Goal: Book appointment/travel/reservation

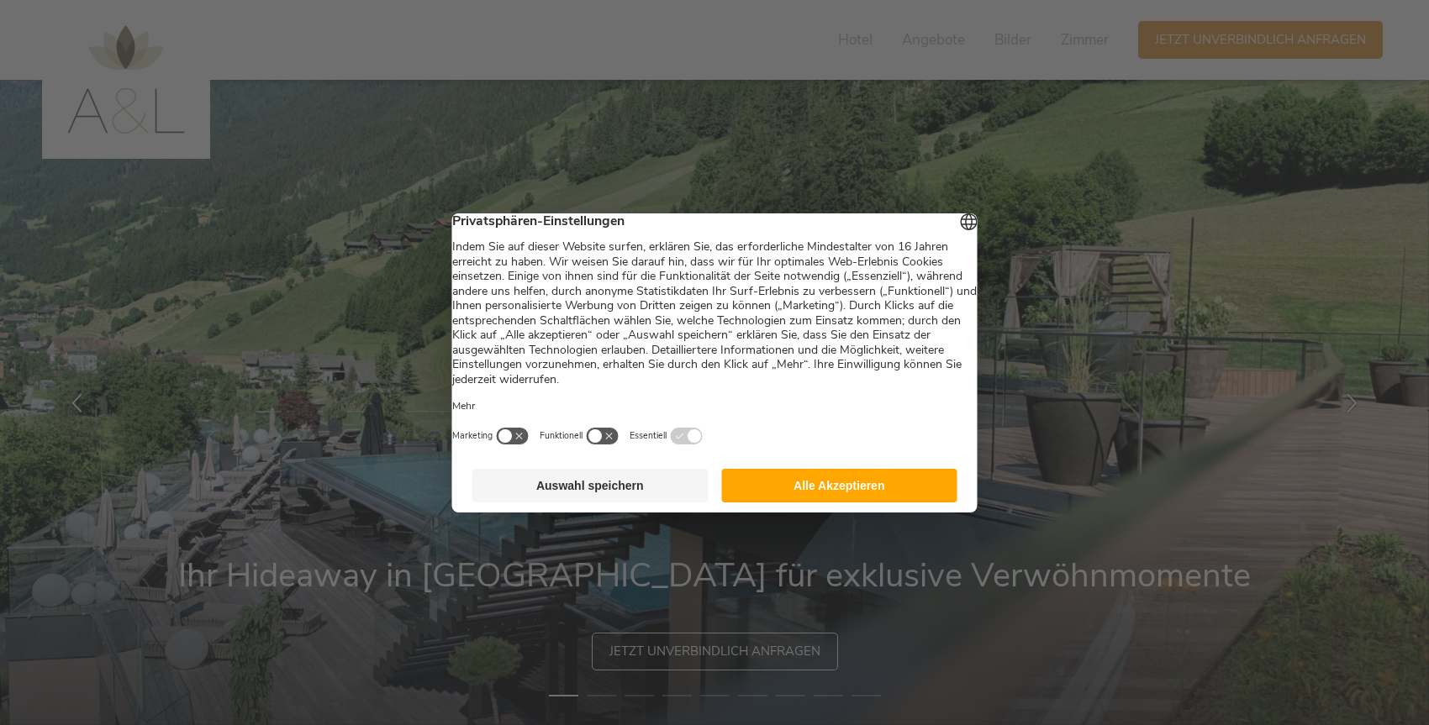
click at [831, 501] on button "Alle Akzeptieren" at bounding box center [839, 486] width 236 height 34
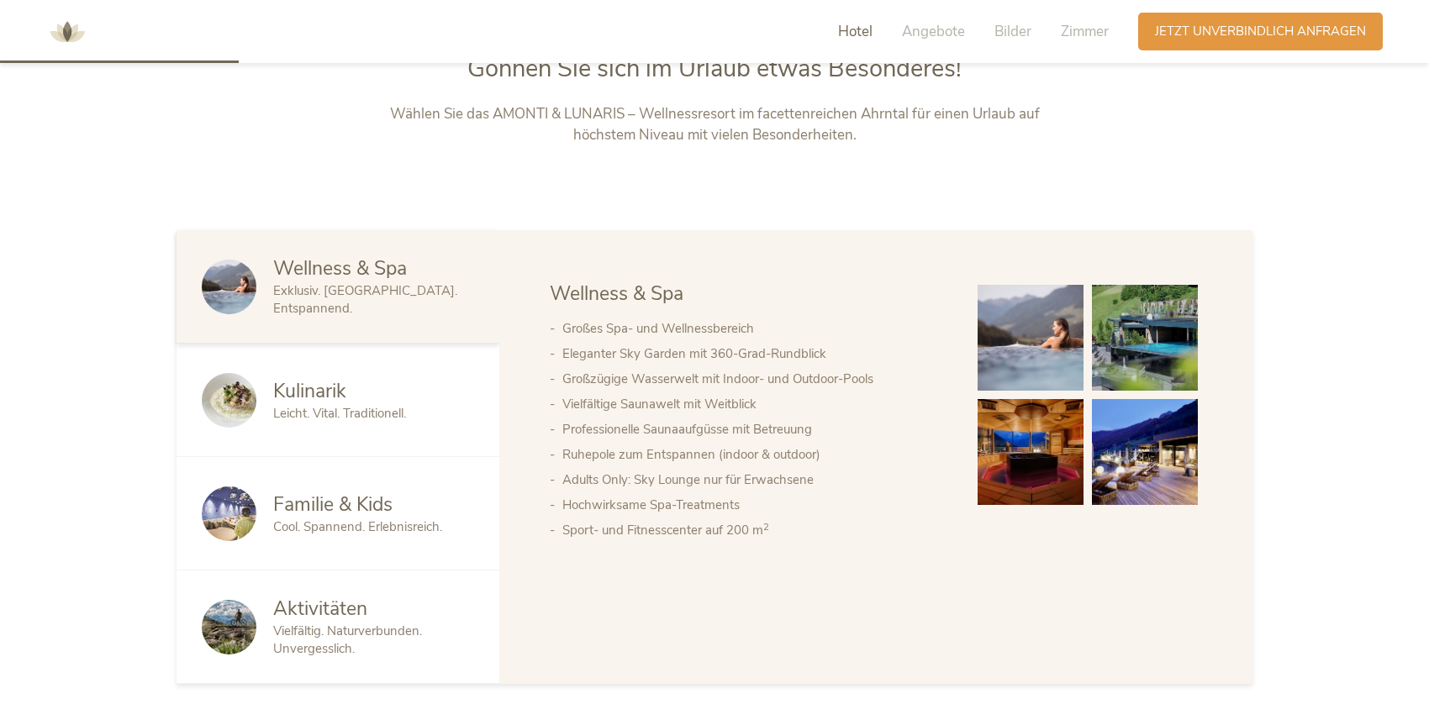
scroll to position [886, 0]
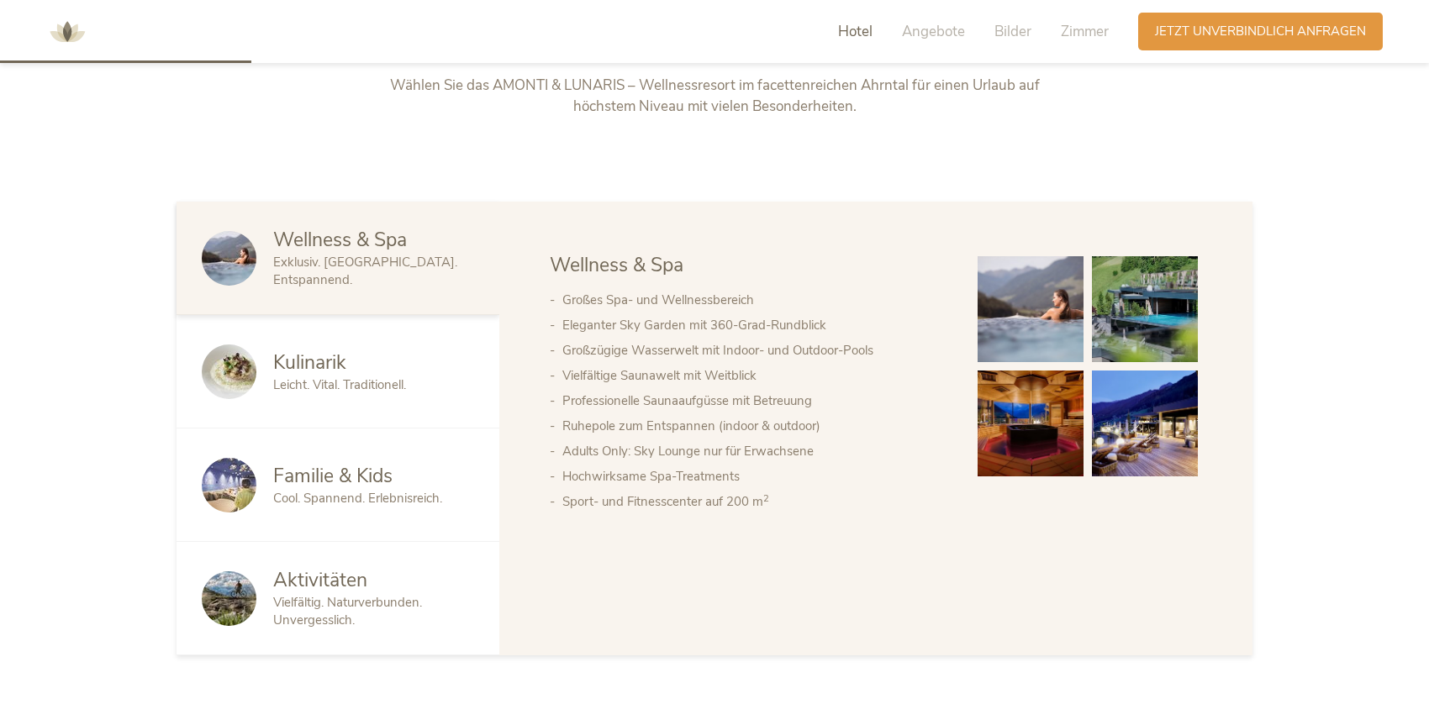
click at [327, 460] on div "Familie & Kids Cool. Spannend. Erlebnisreich." at bounding box center [338, 485] width 323 height 113
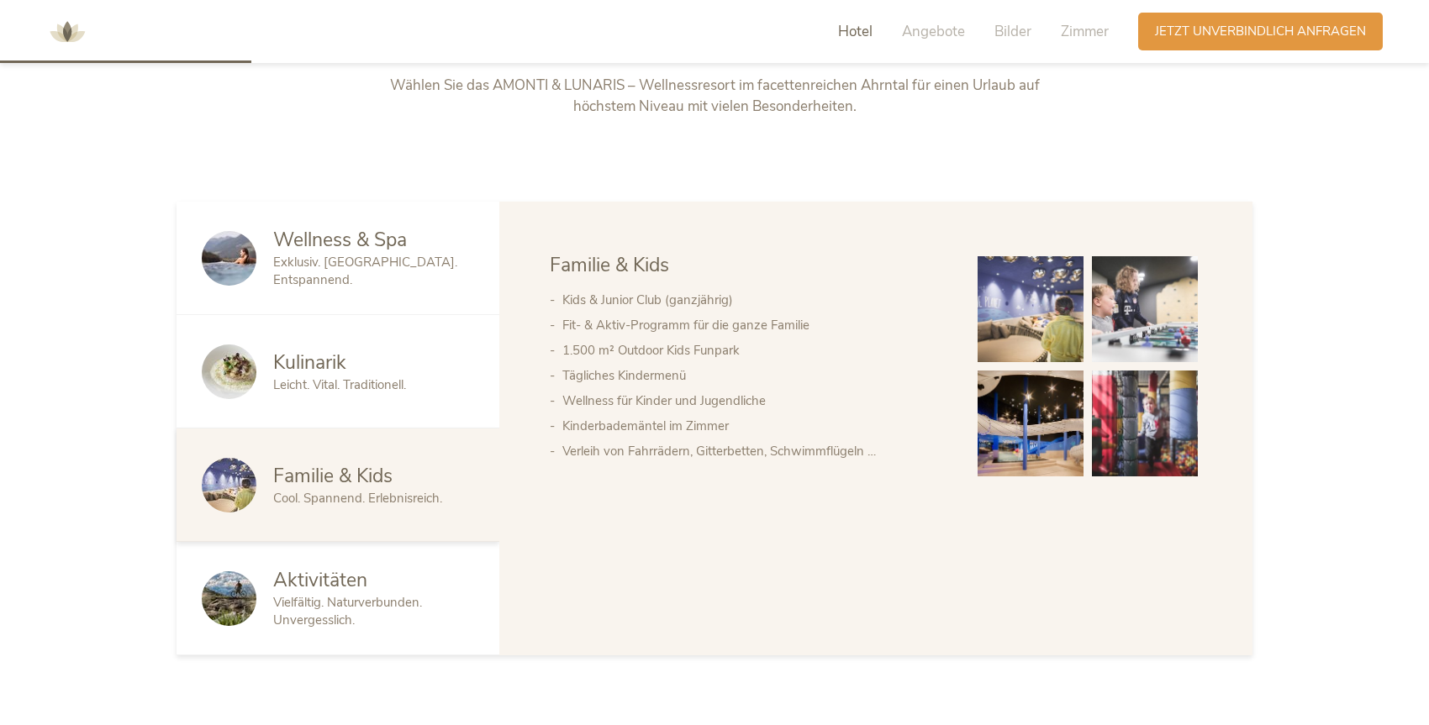
click at [1047, 440] on img at bounding box center [1031, 424] width 106 height 106
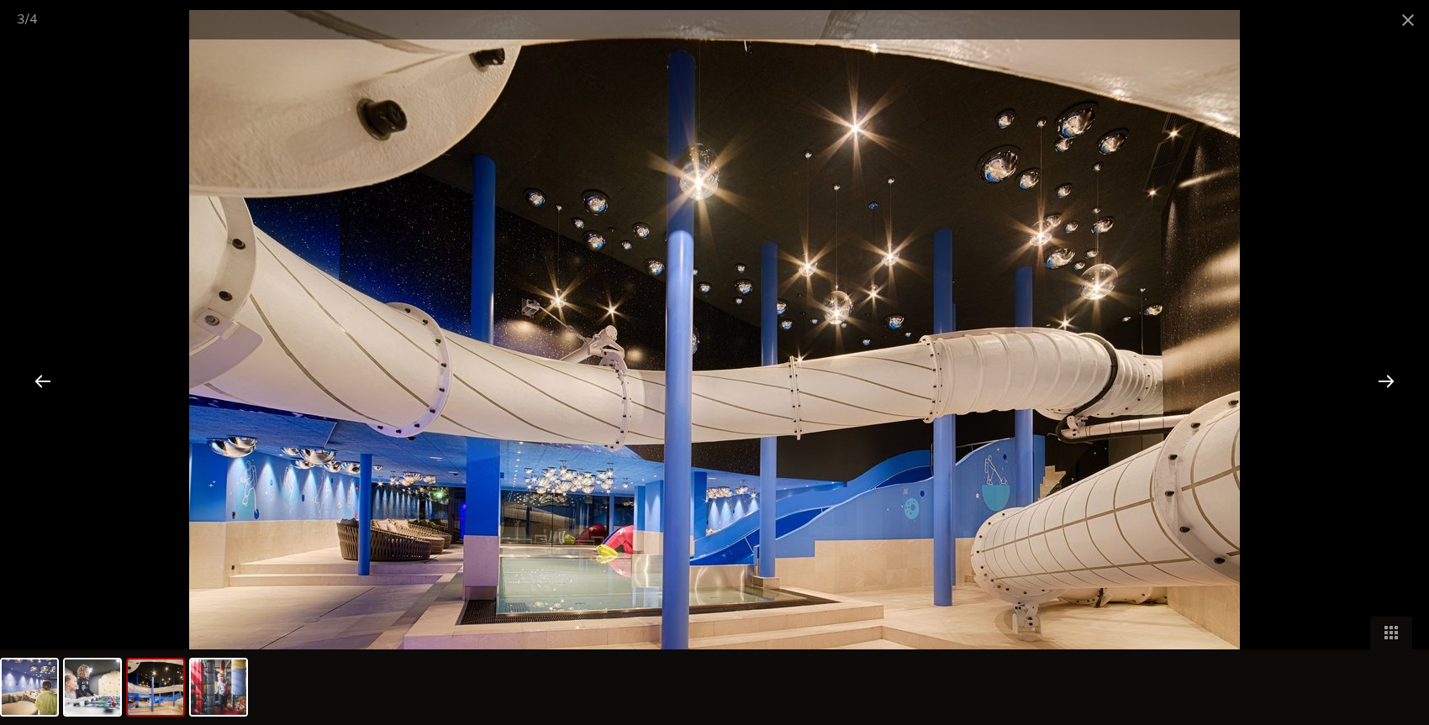
click at [1391, 383] on div at bounding box center [1386, 381] width 52 height 52
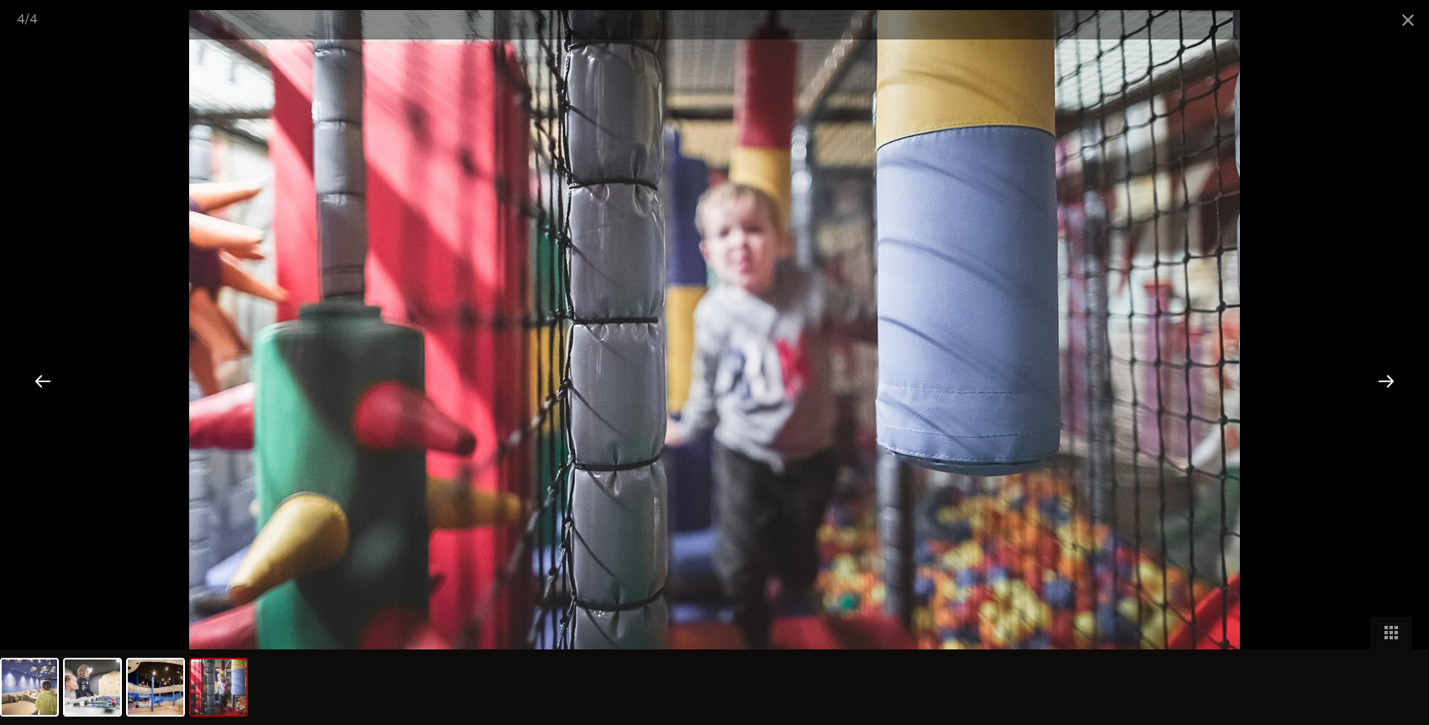
click at [1391, 382] on div at bounding box center [1386, 381] width 52 height 52
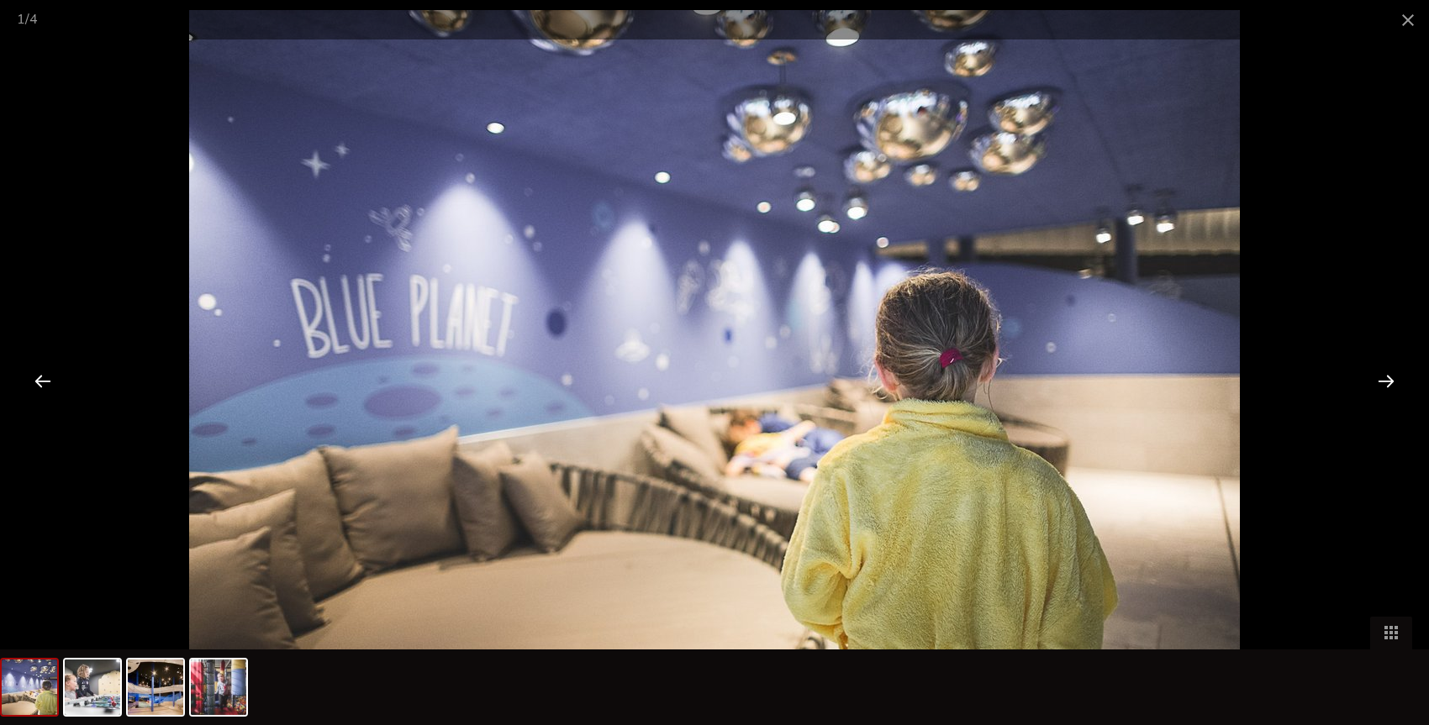
click at [1391, 382] on div at bounding box center [1386, 381] width 52 height 52
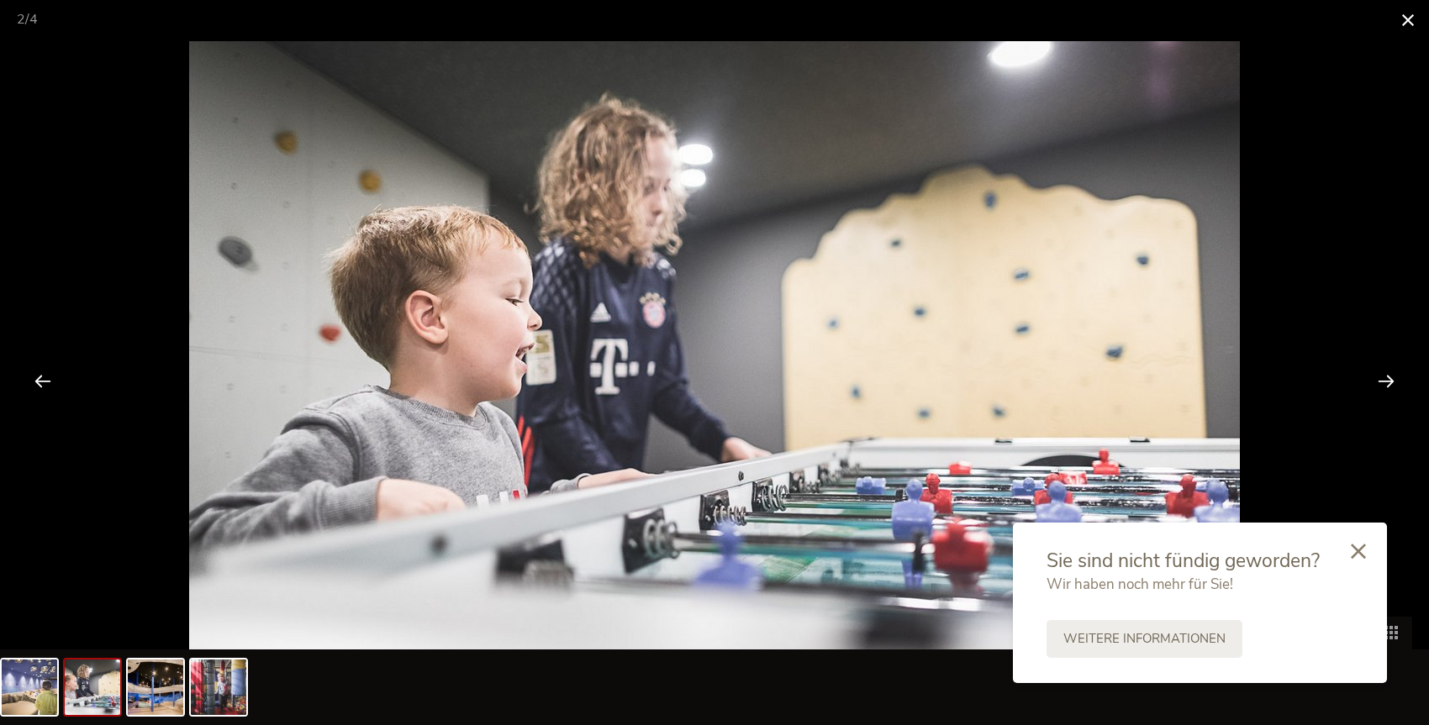
click at [1411, 26] on span at bounding box center [1408, 20] width 42 height 40
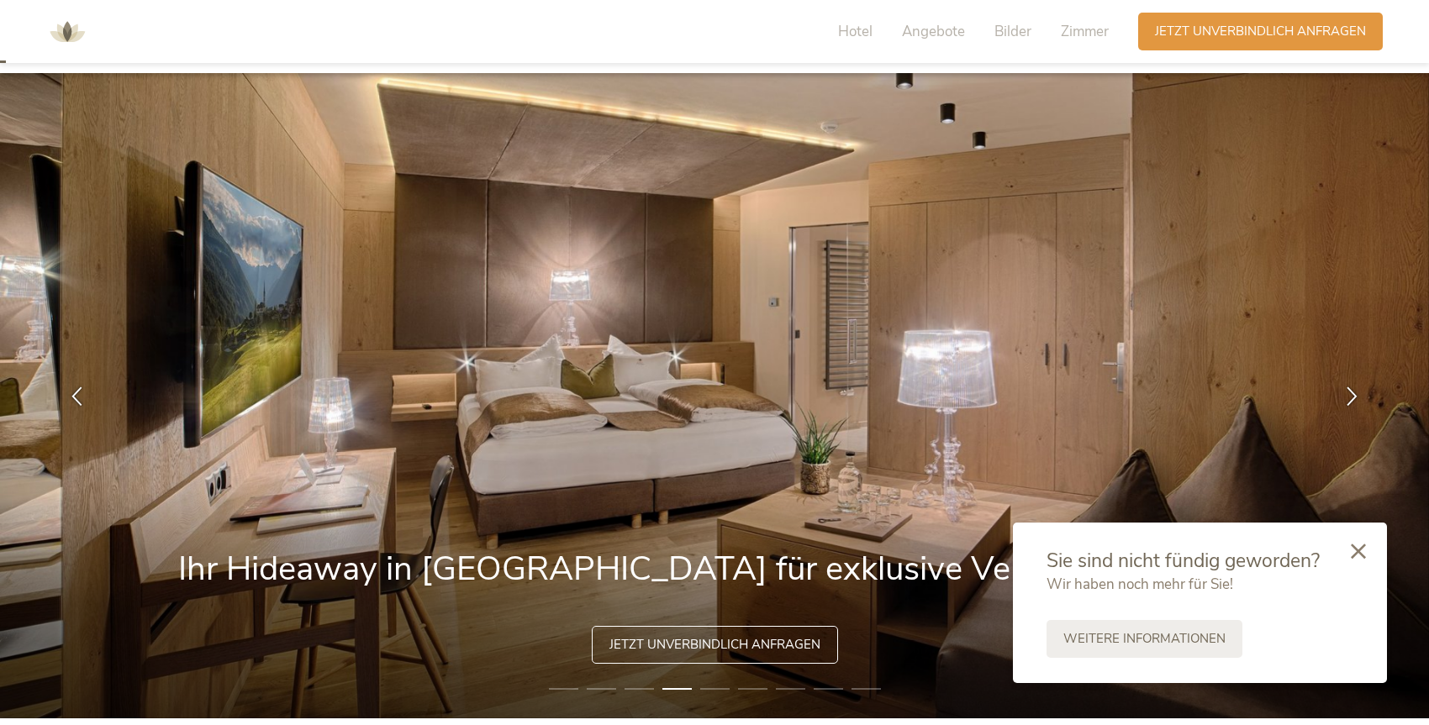
scroll to position [0, 0]
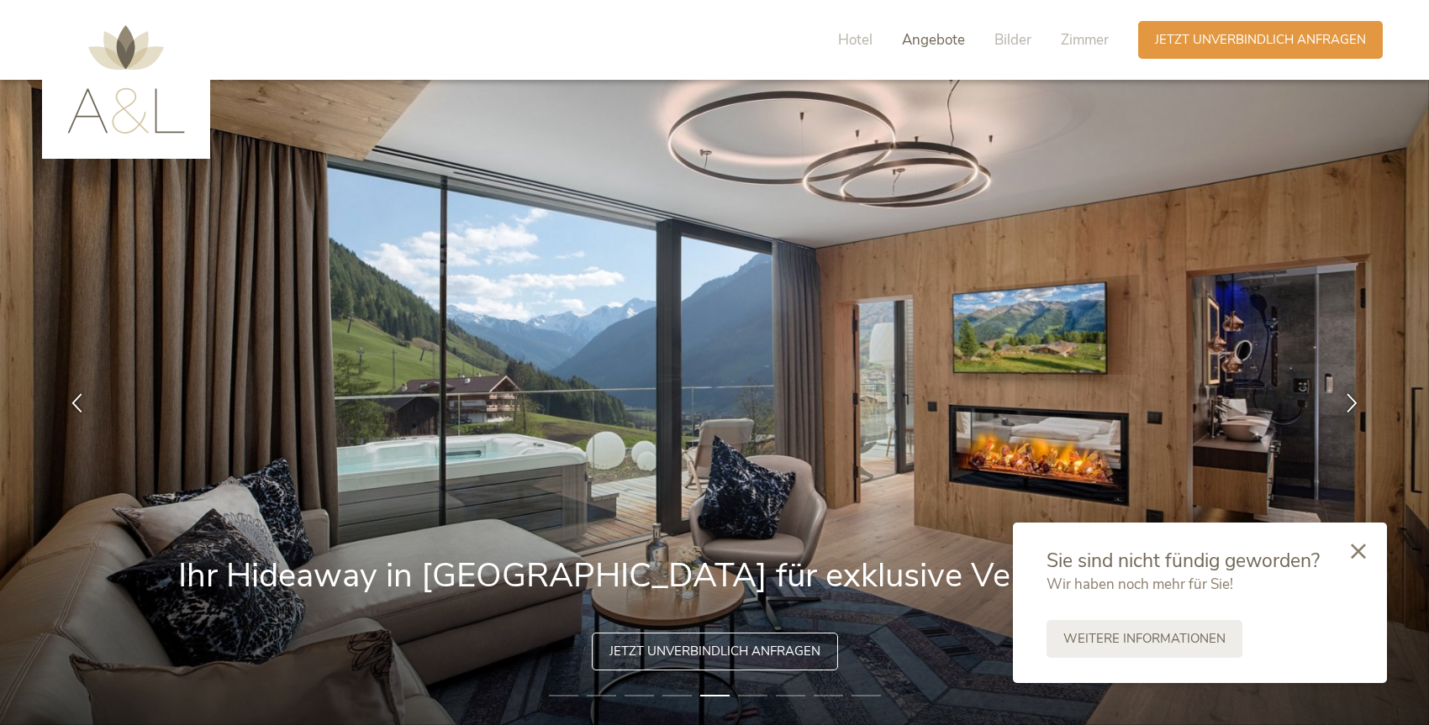
click at [935, 40] on span "Angebote" at bounding box center [933, 39] width 63 height 19
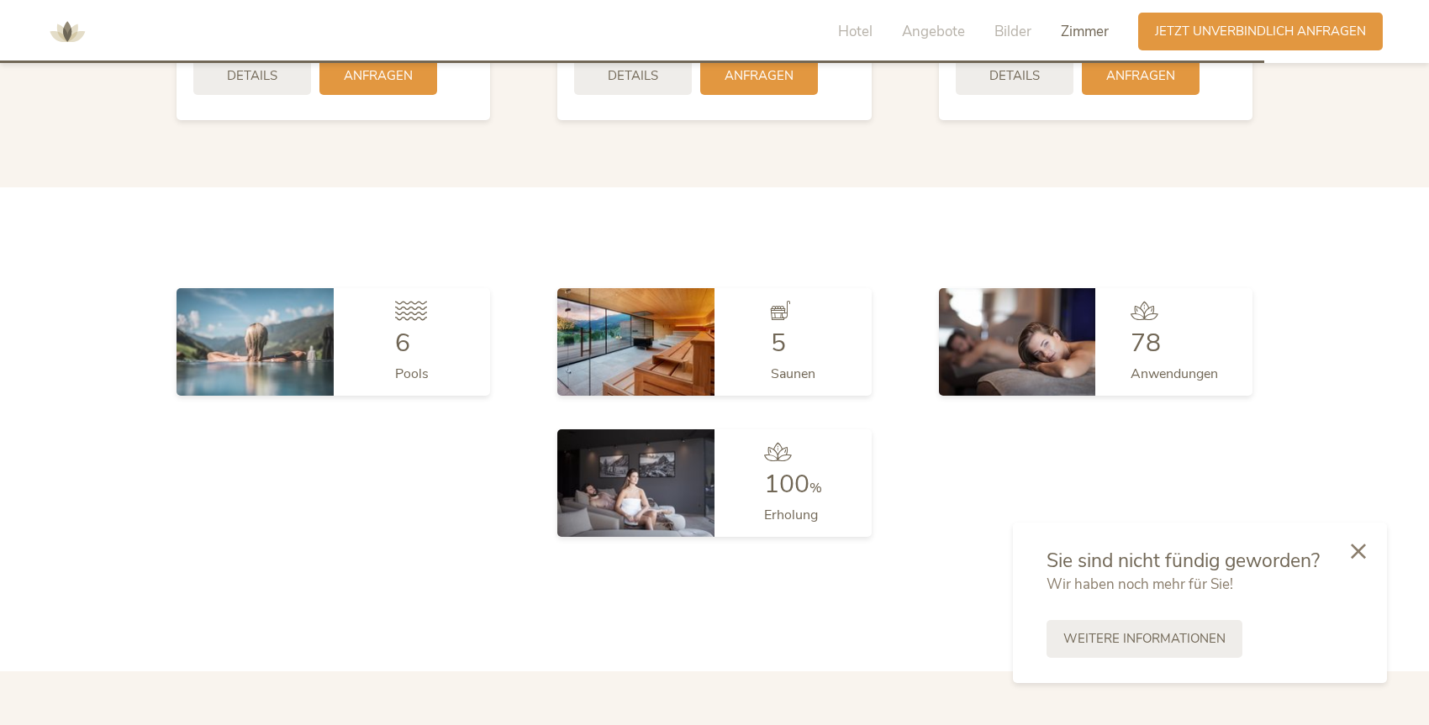
scroll to position [4452, 0]
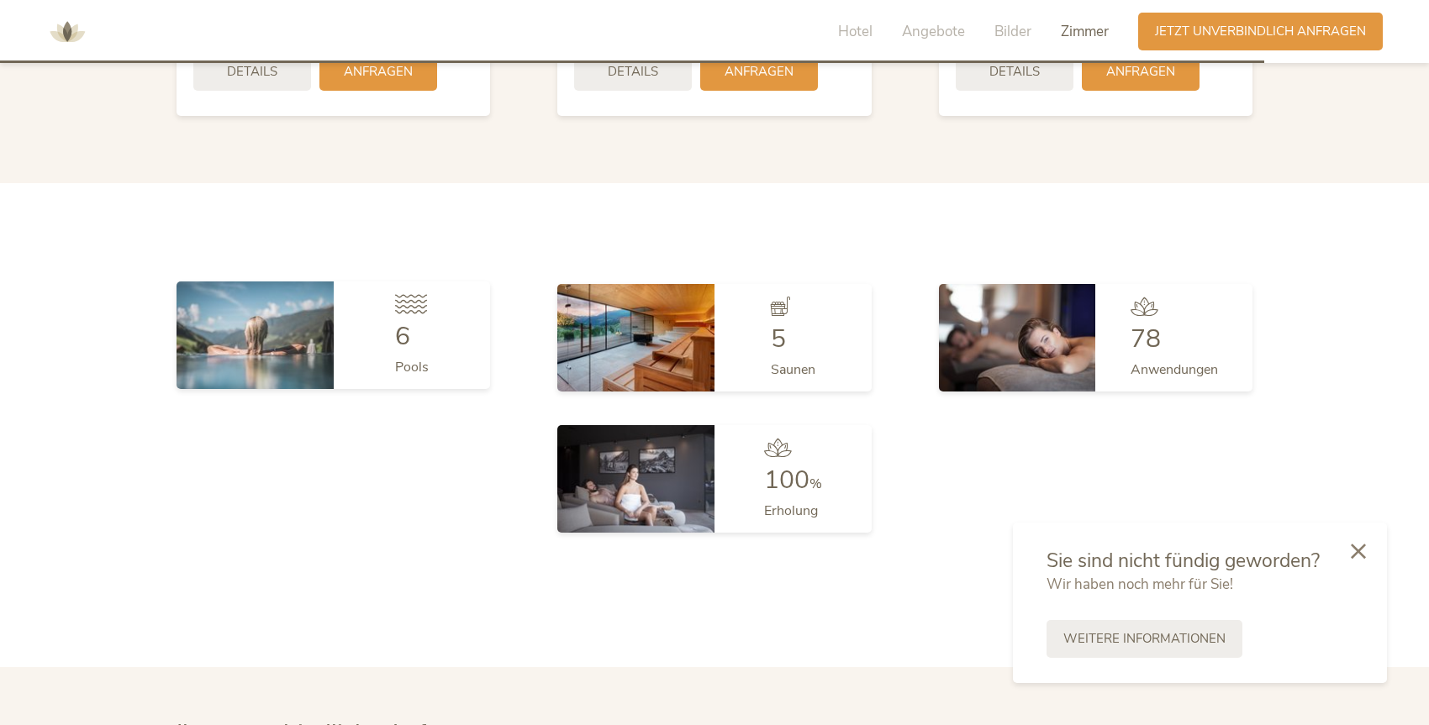
click at [317, 299] on img at bounding box center [255, 336] width 157 height 108
click at [370, 315] on div "6 Pools" at bounding box center [412, 336] width 157 height 108
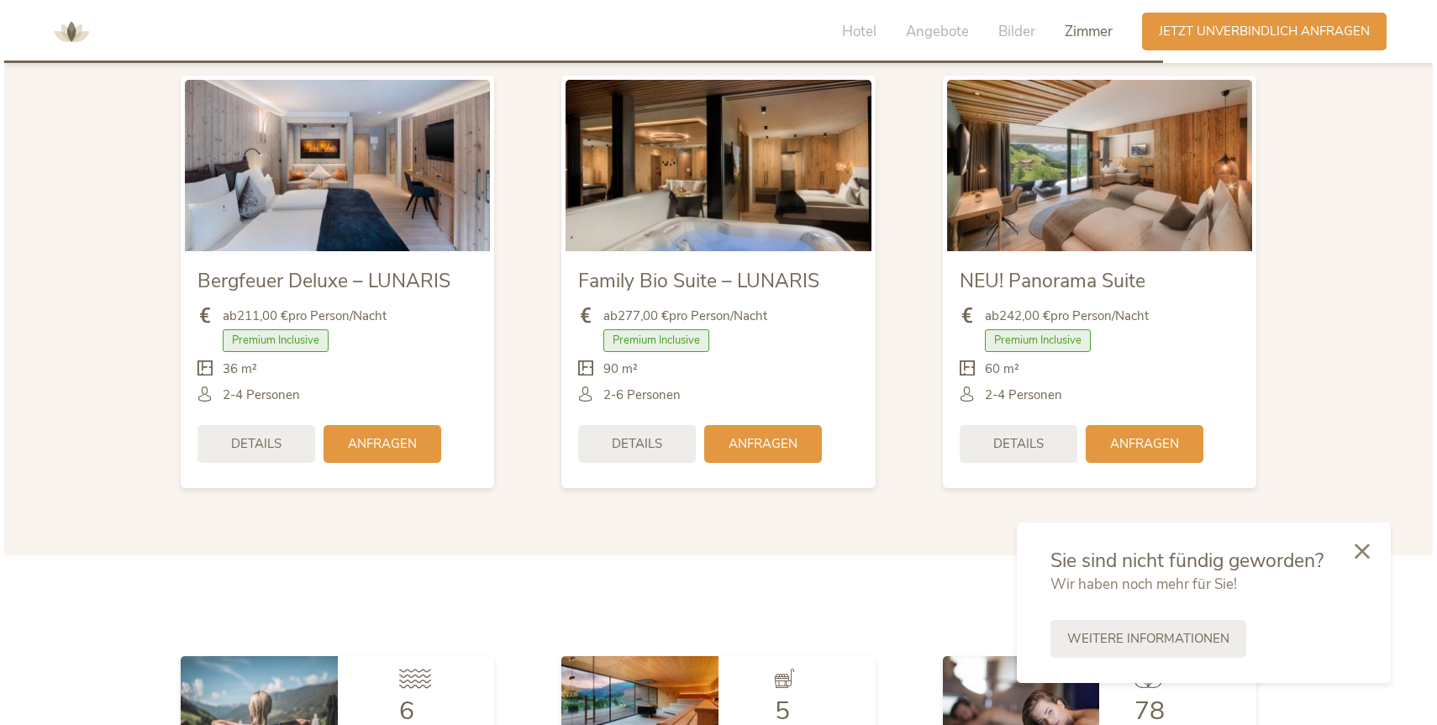
scroll to position [4080, 0]
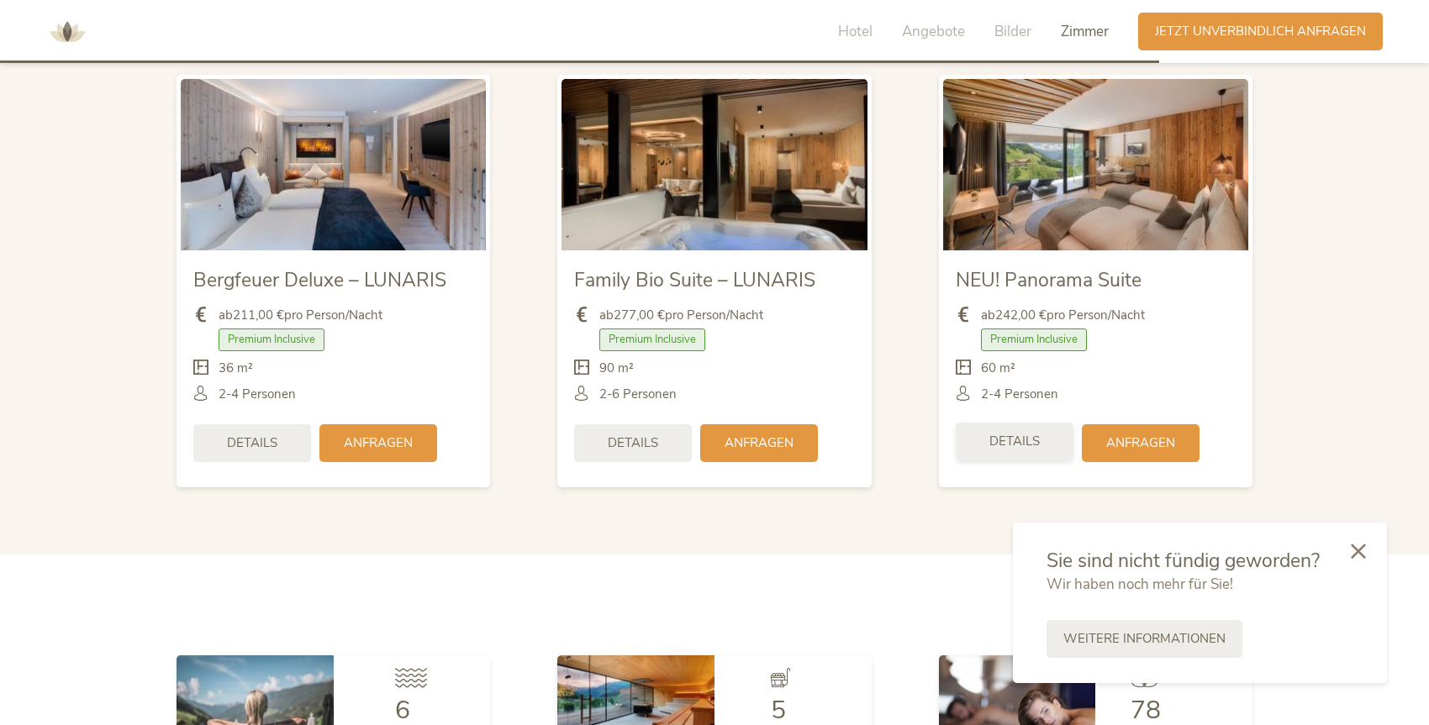
click at [1025, 433] on span "Details" at bounding box center [1014, 442] width 50 height 18
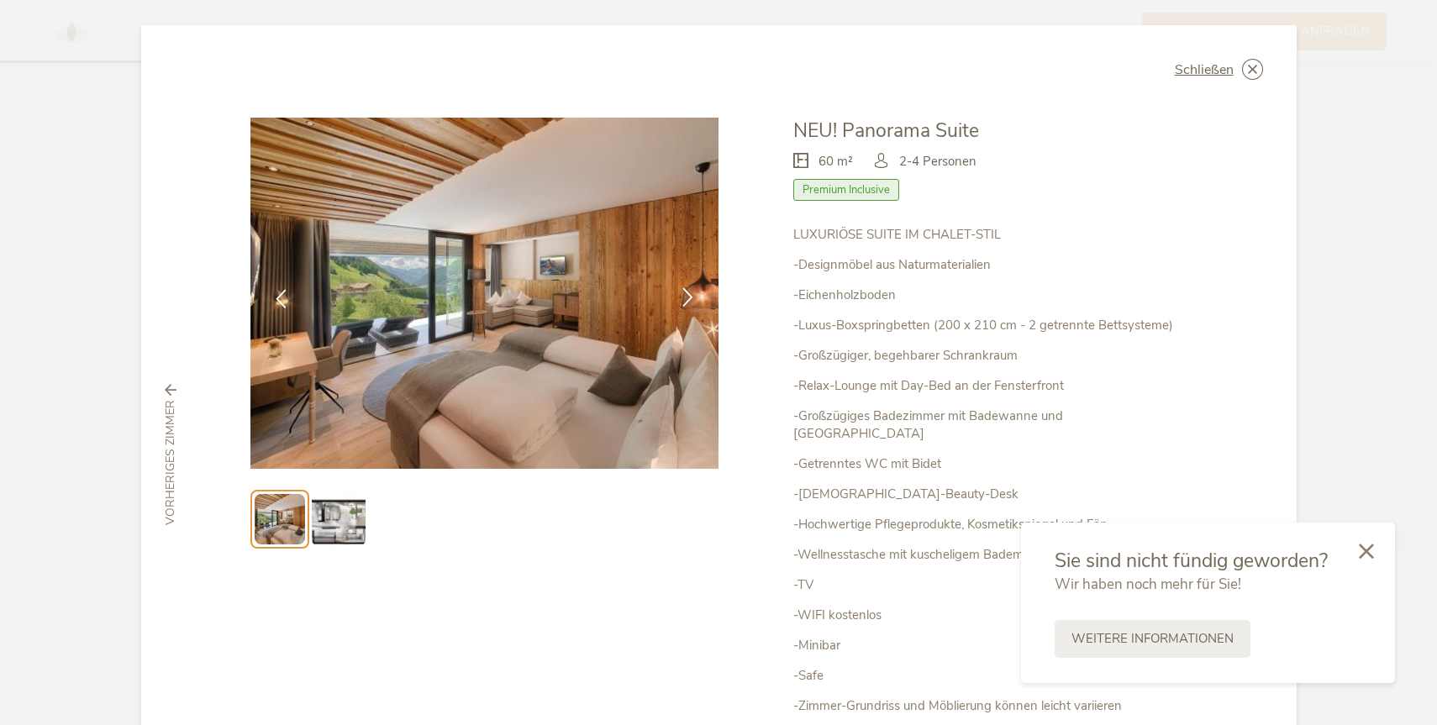
click at [684, 302] on icon at bounding box center [687, 296] width 19 height 19
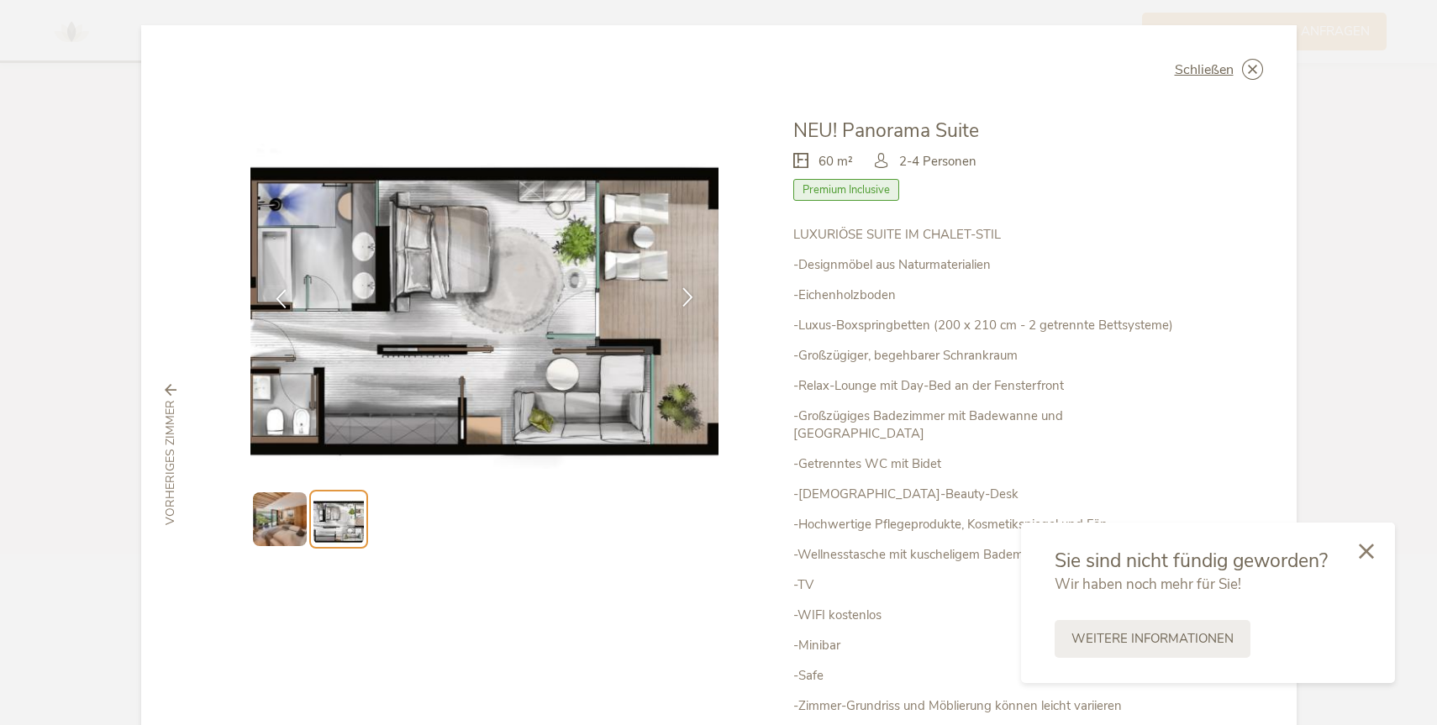
click at [688, 298] on icon at bounding box center [687, 296] width 19 height 19
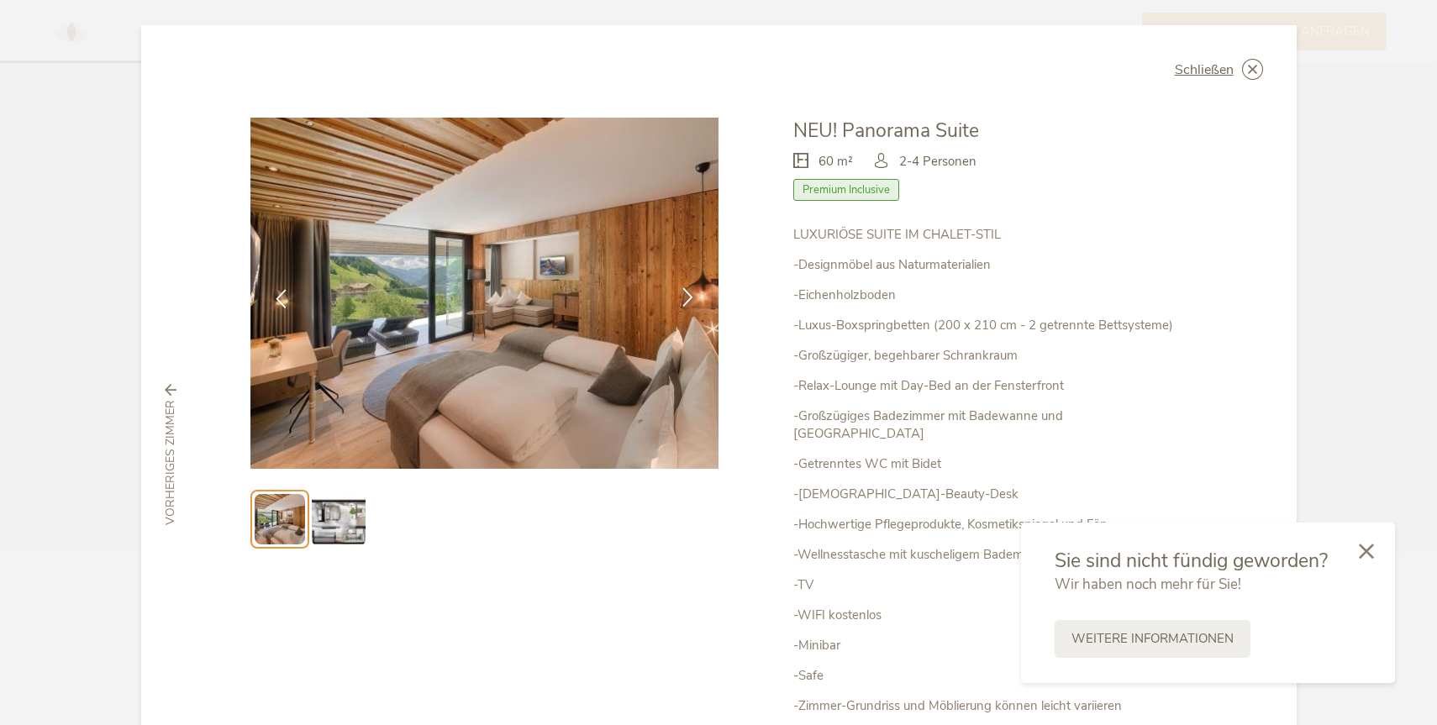
click at [688, 298] on icon at bounding box center [687, 296] width 19 height 19
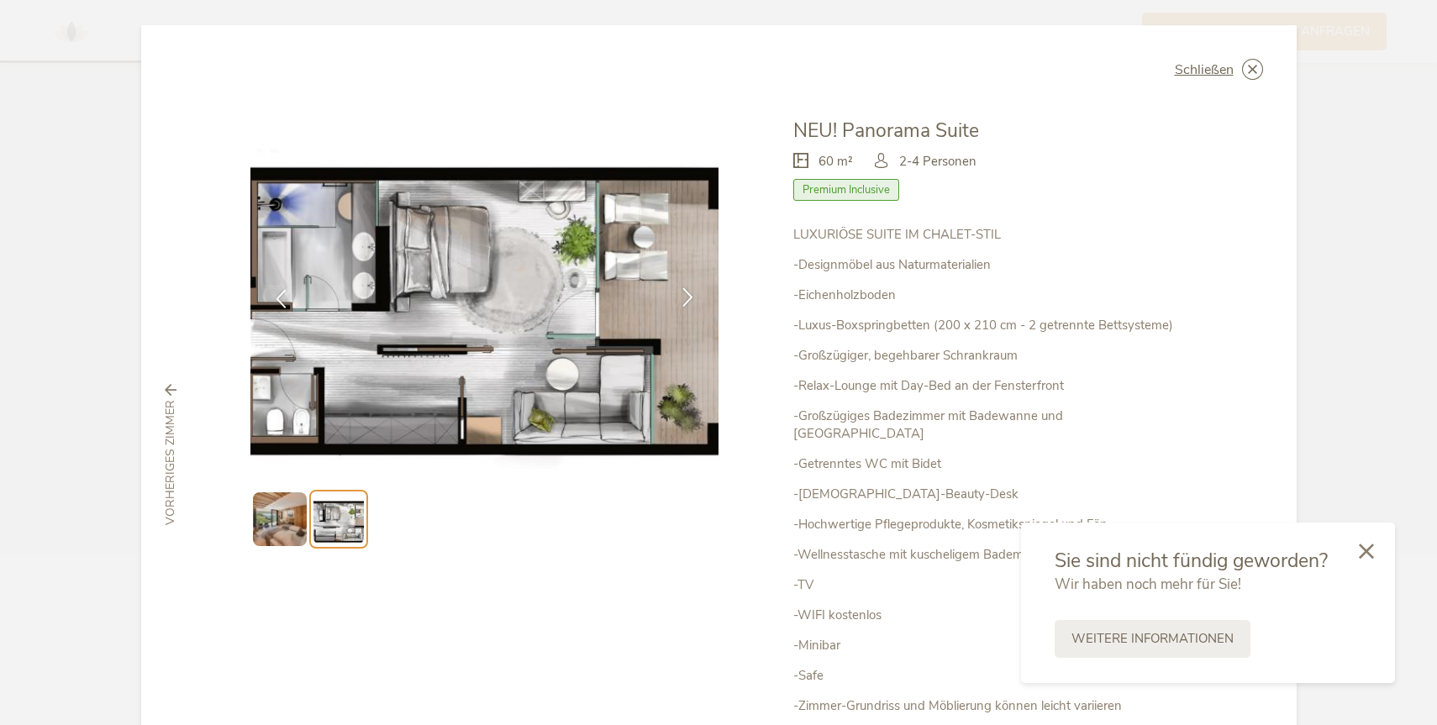
click at [688, 298] on icon at bounding box center [687, 296] width 19 height 19
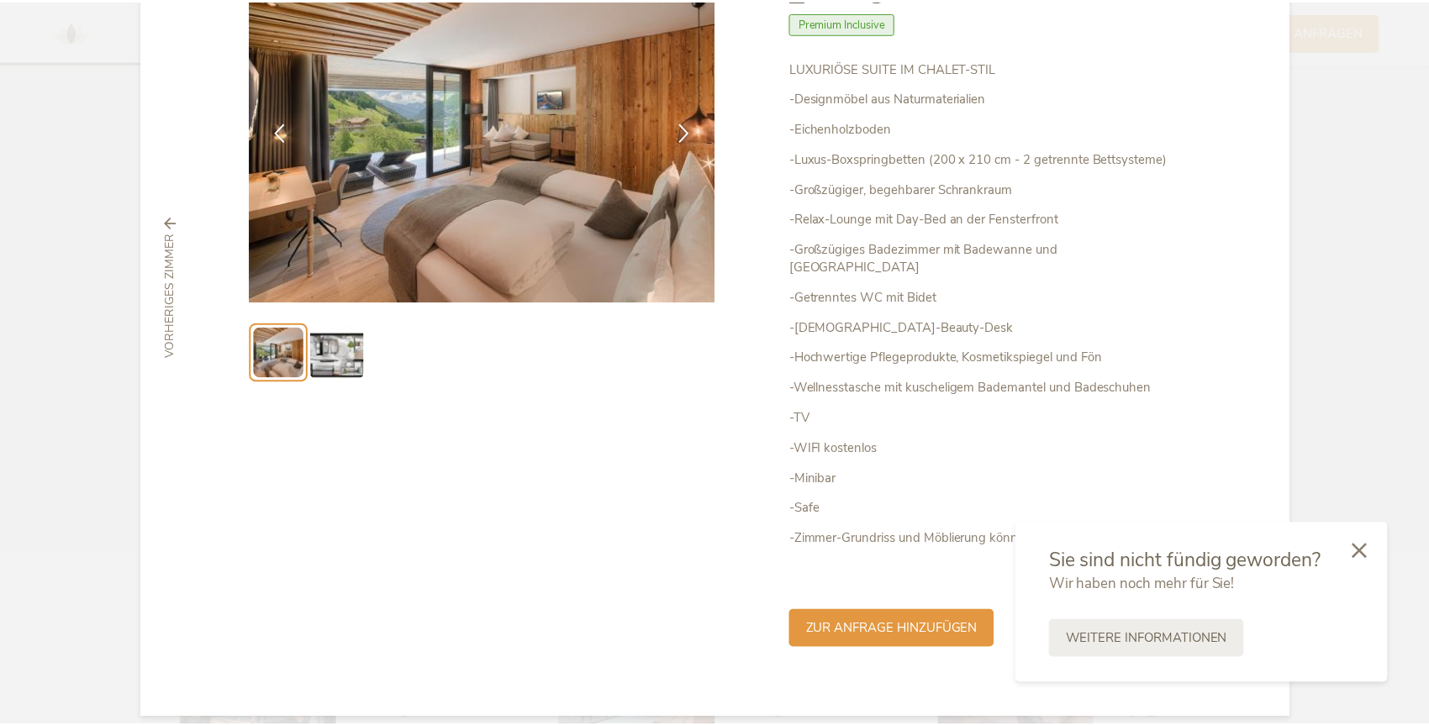
scroll to position [0, 0]
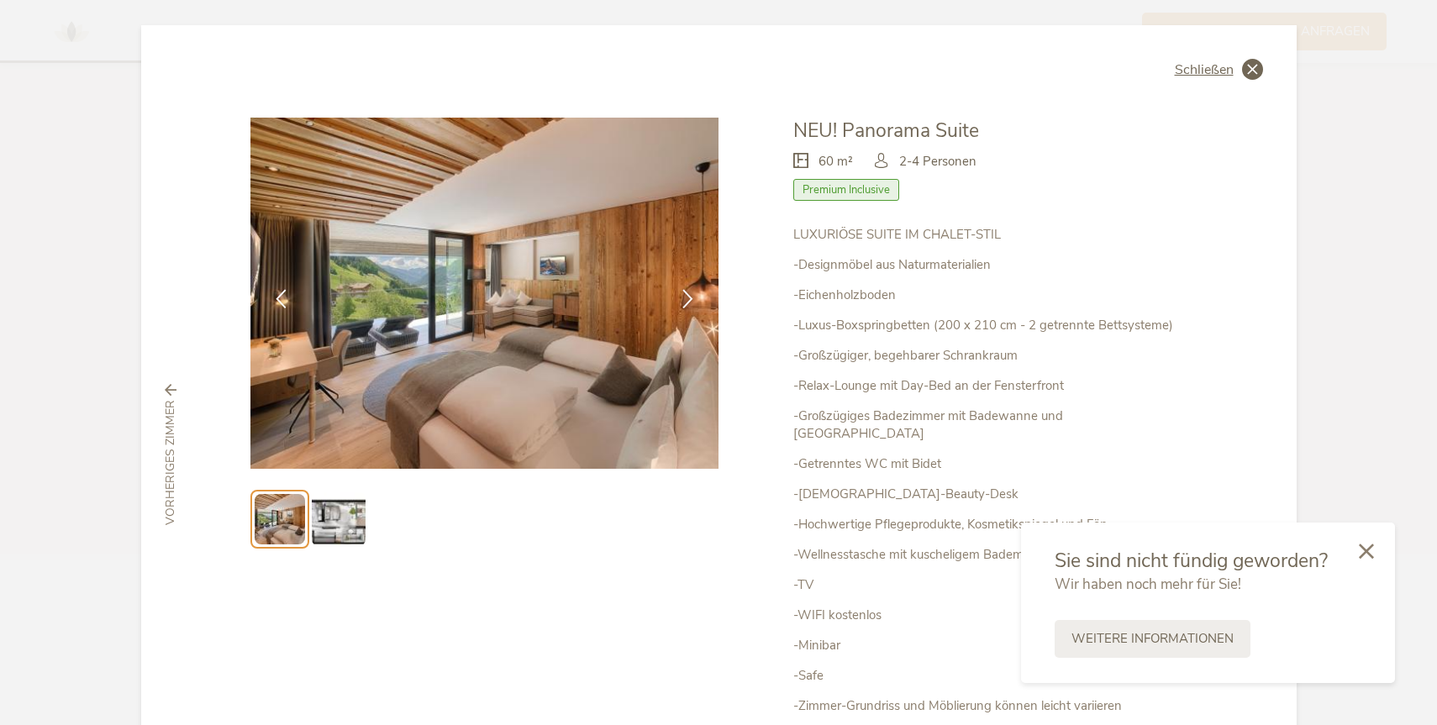
click at [1216, 79] on div "Schließen" at bounding box center [1219, 69] width 88 height 21
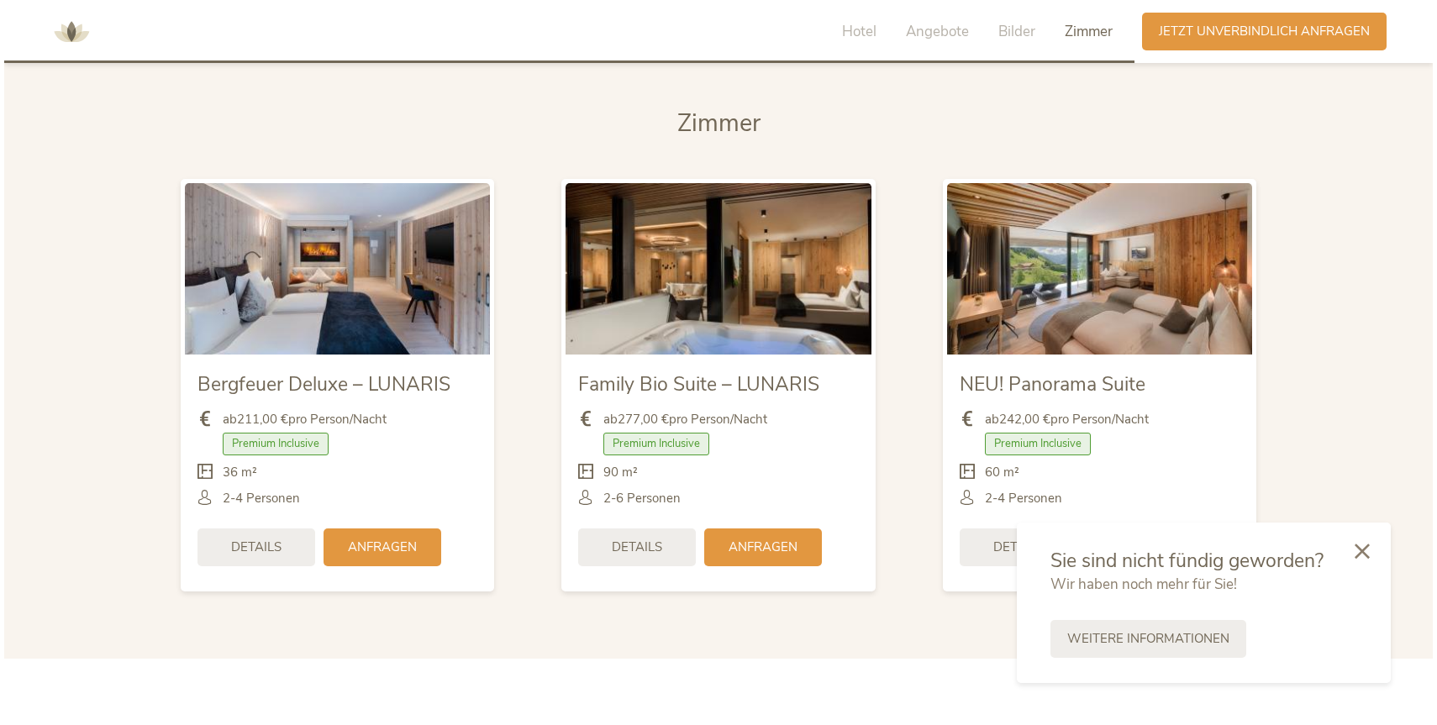
scroll to position [3946, 0]
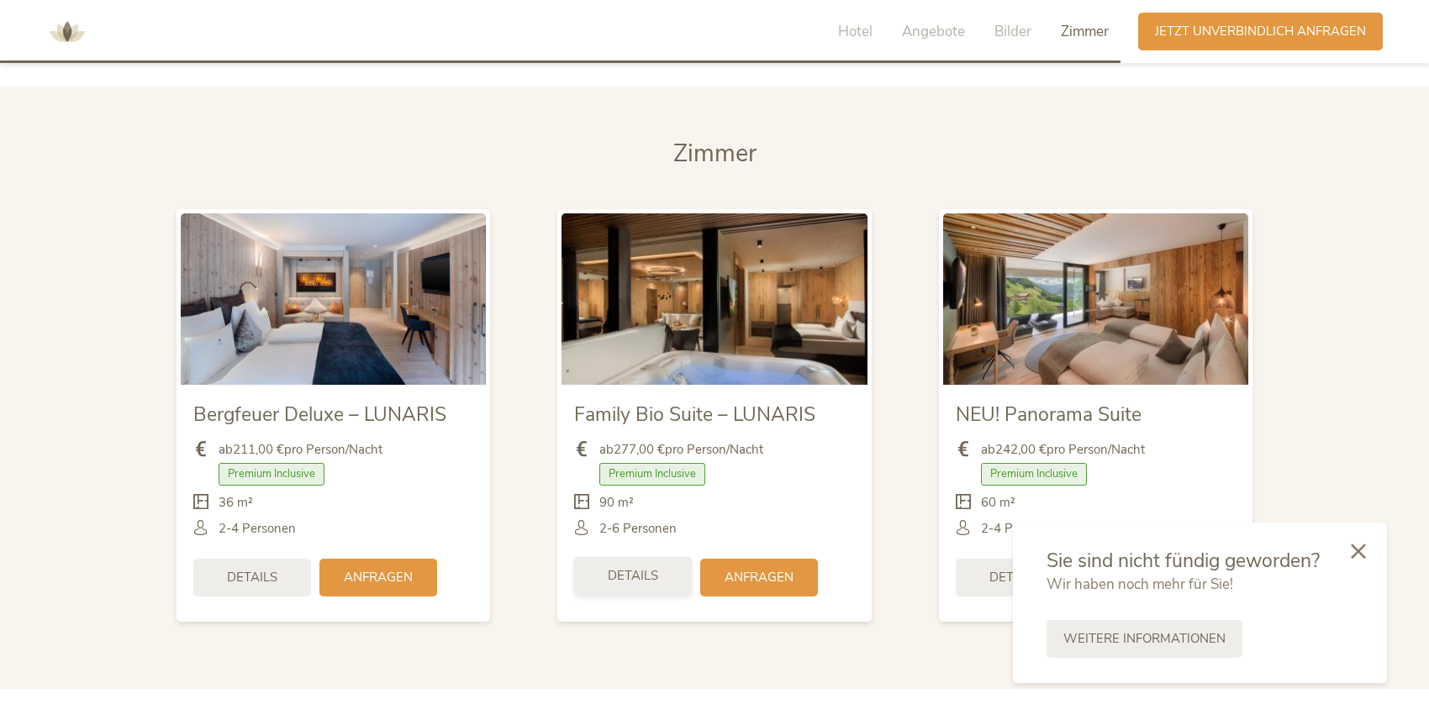
click at [638, 567] on span "Details" at bounding box center [633, 576] width 50 height 18
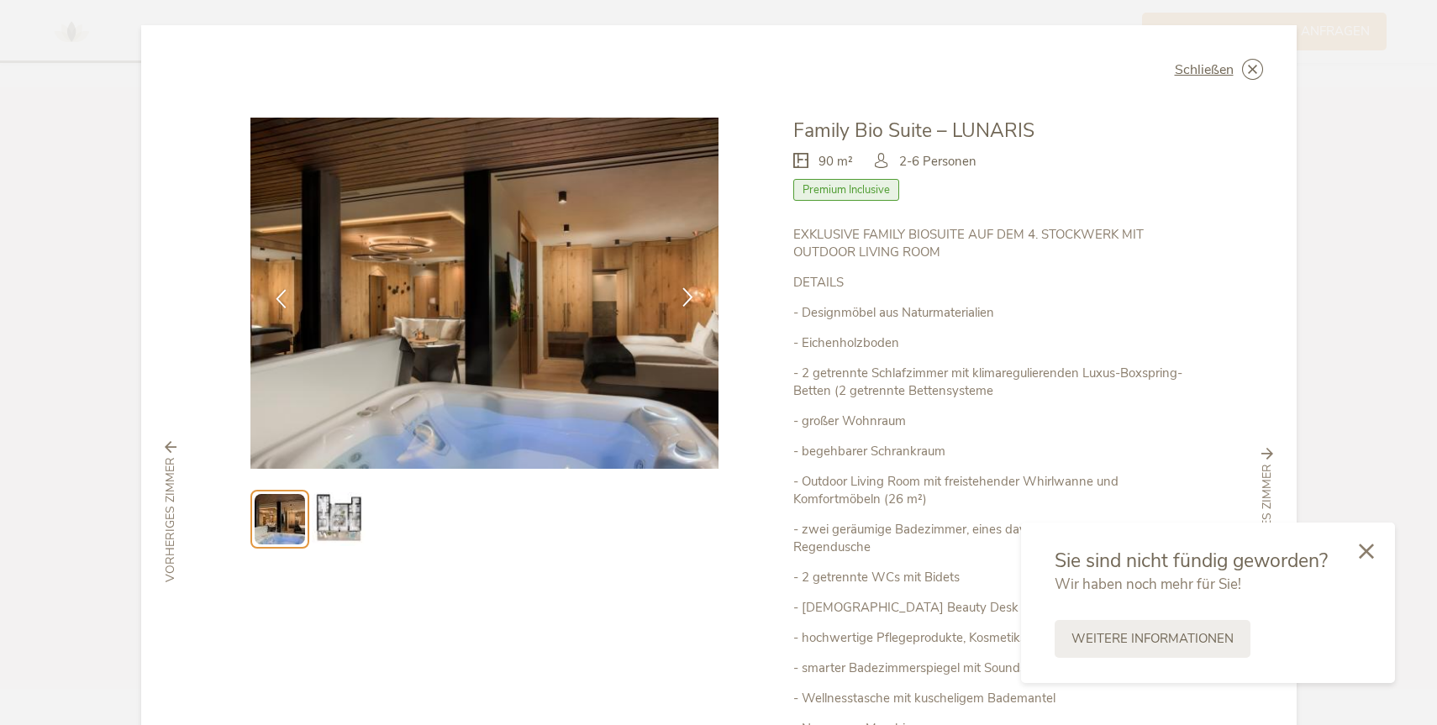
click at [686, 293] on icon at bounding box center [687, 296] width 19 height 19
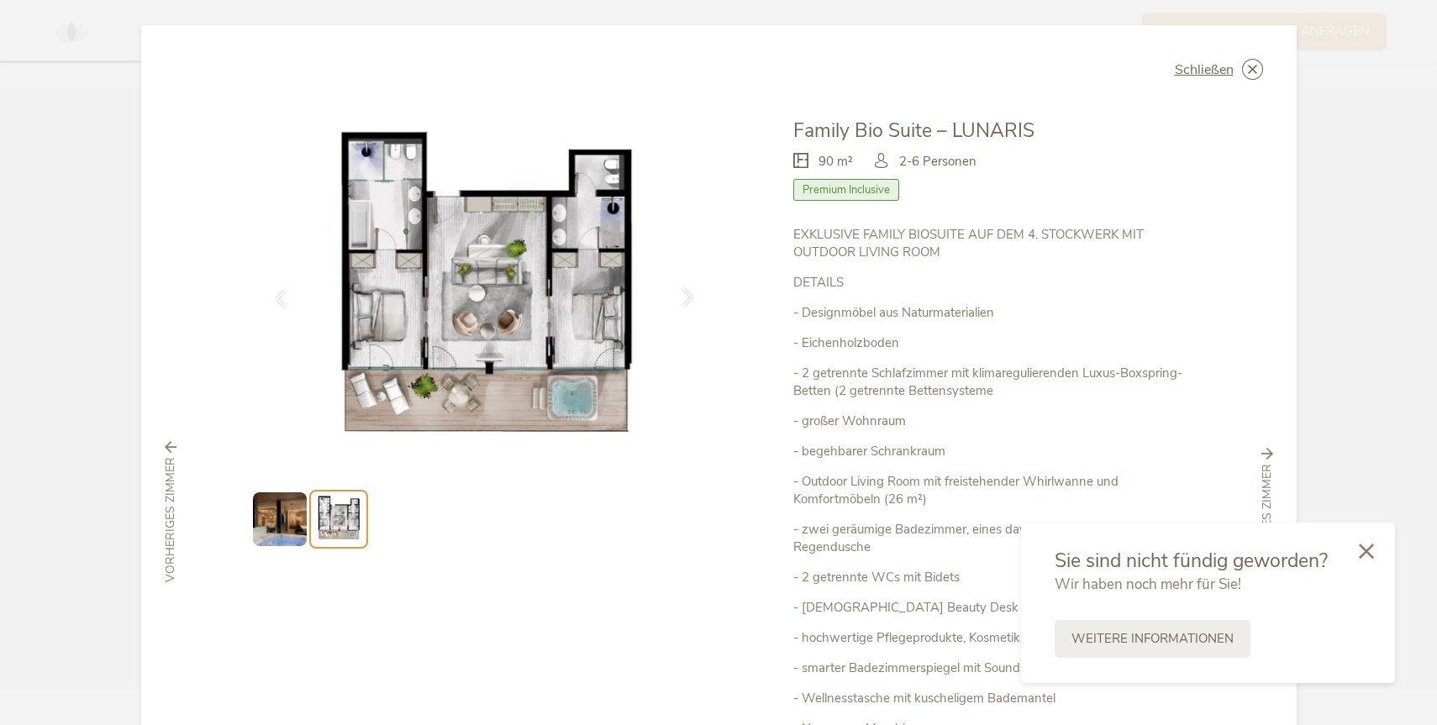
click at [686, 294] on icon at bounding box center [687, 296] width 19 height 19
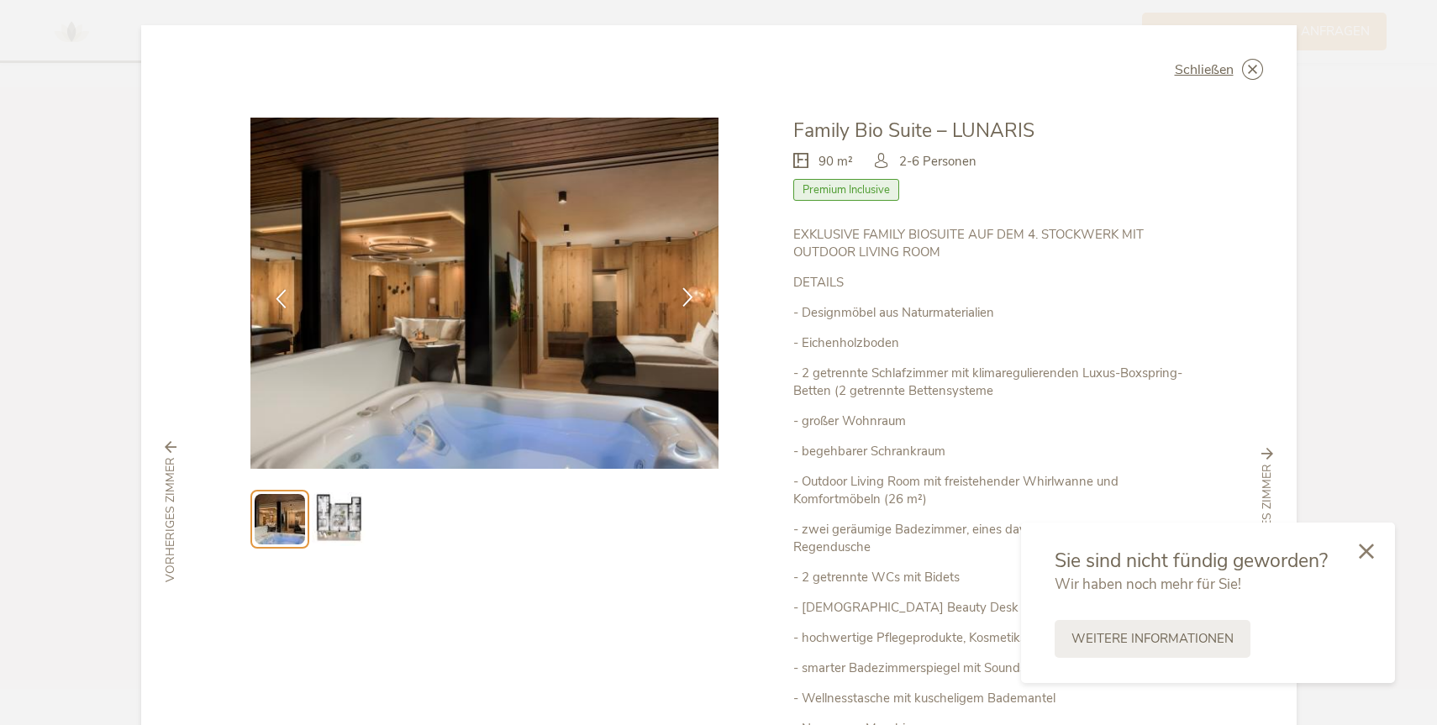
click at [686, 294] on icon at bounding box center [687, 296] width 19 height 19
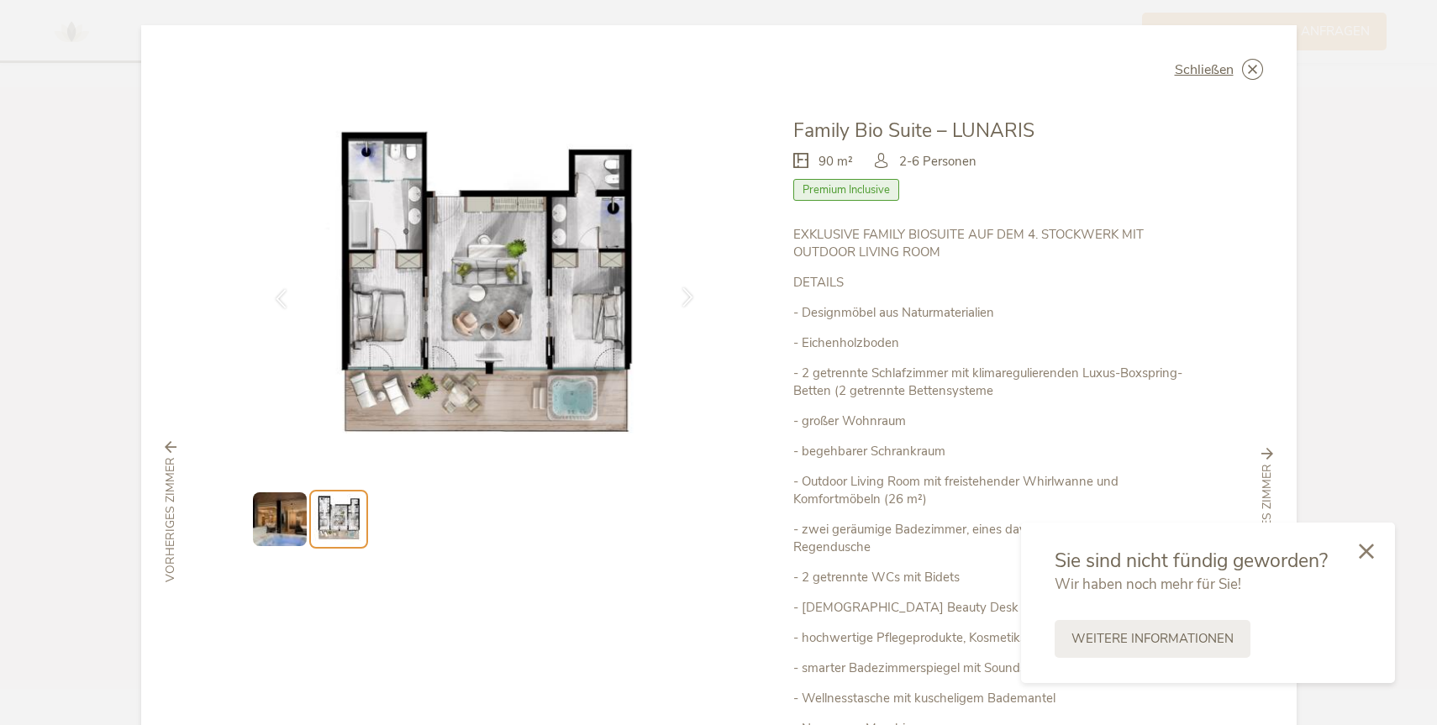
click at [686, 294] on icon at bounding box center [687, 296] width 19 height 19
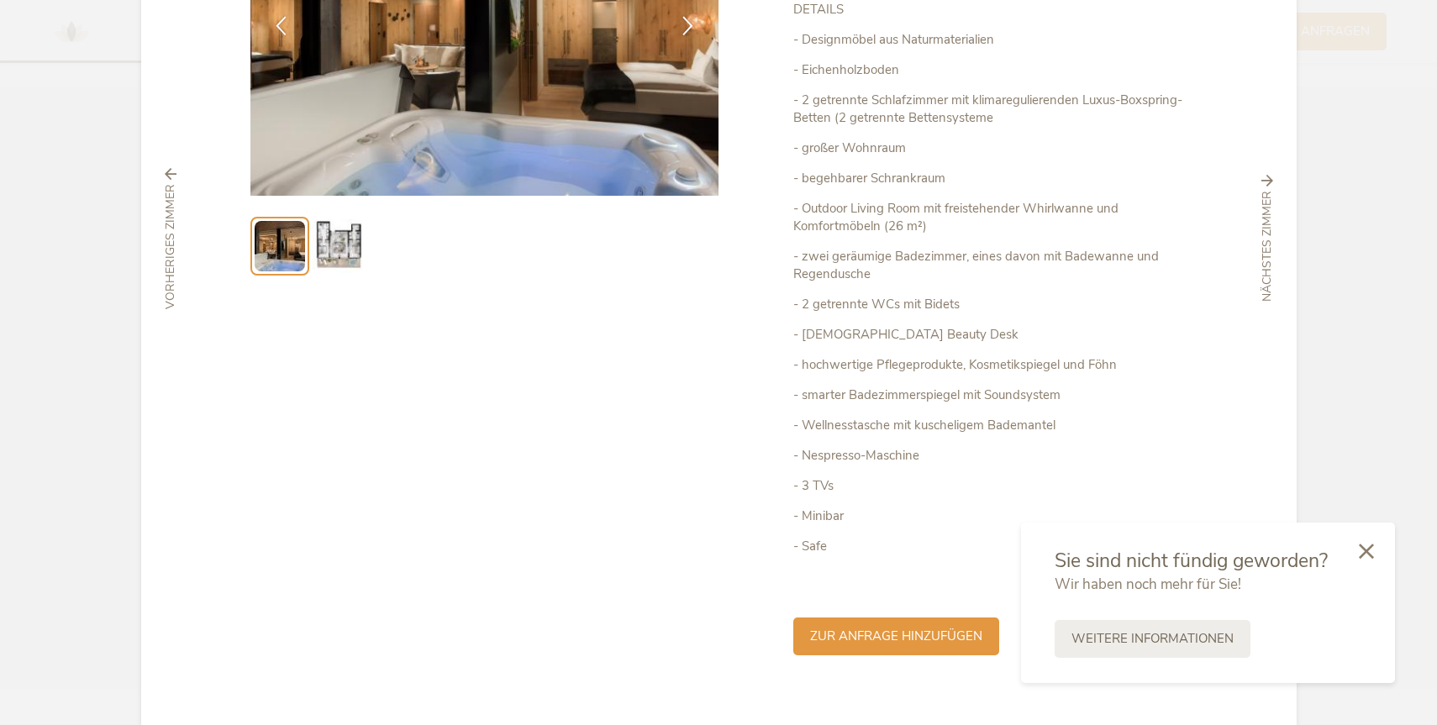
scroll to position [298, 0]
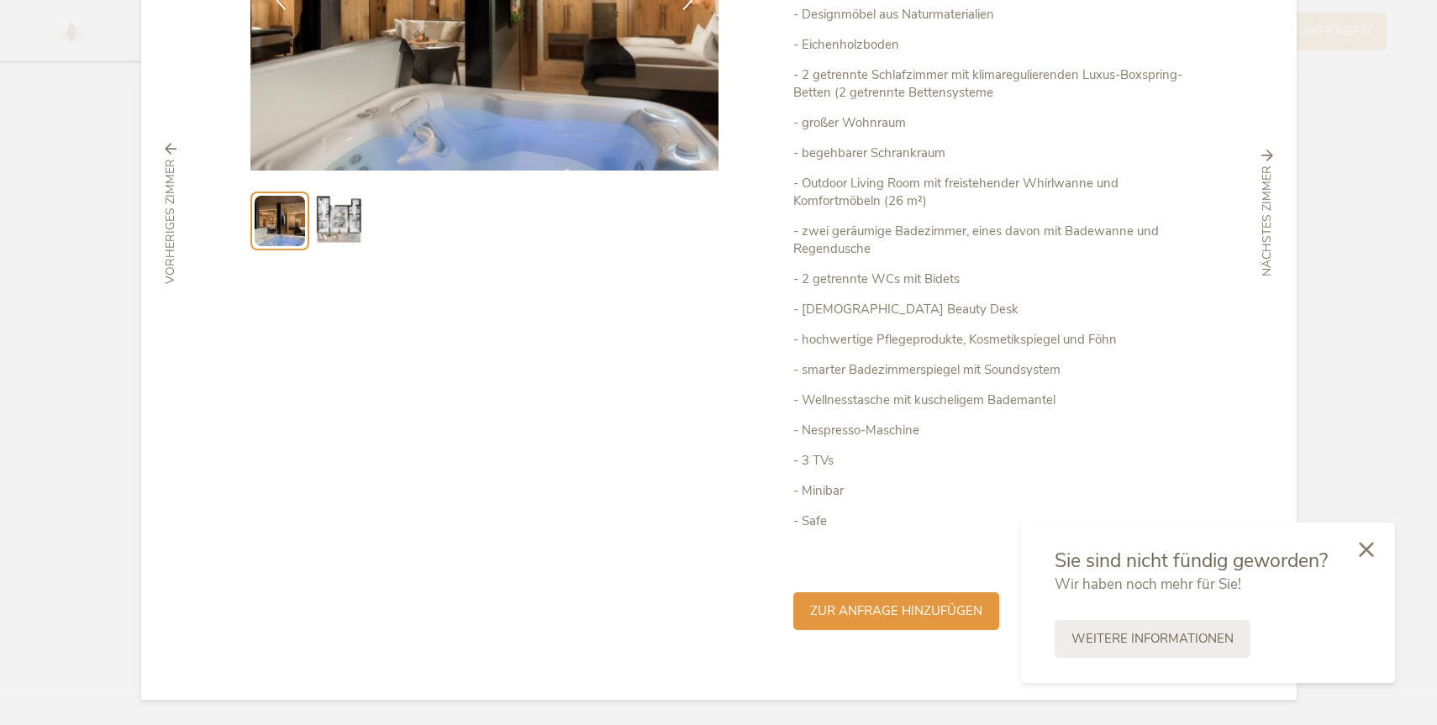
click at [1372, 553] on icon at bounding box center [1366, 549] width 15 height 15
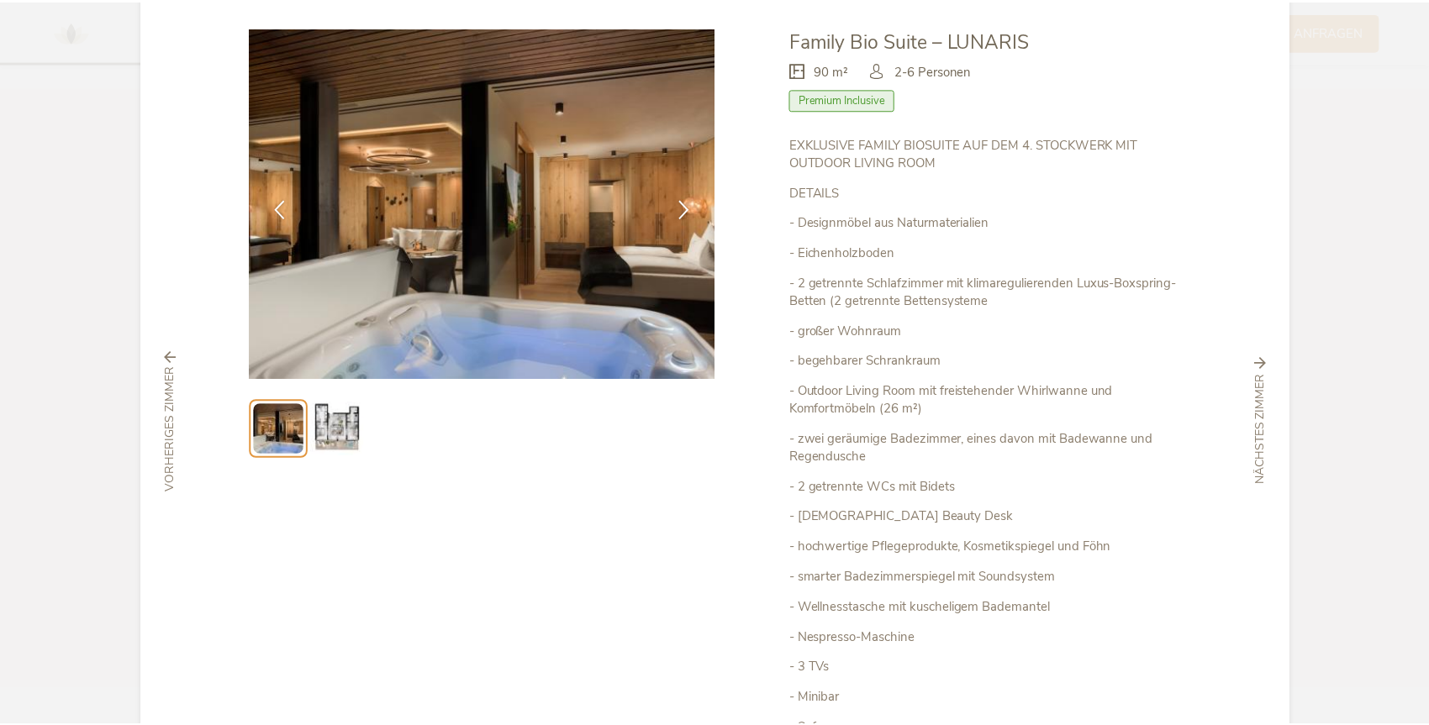
scroll to position [0, 0]
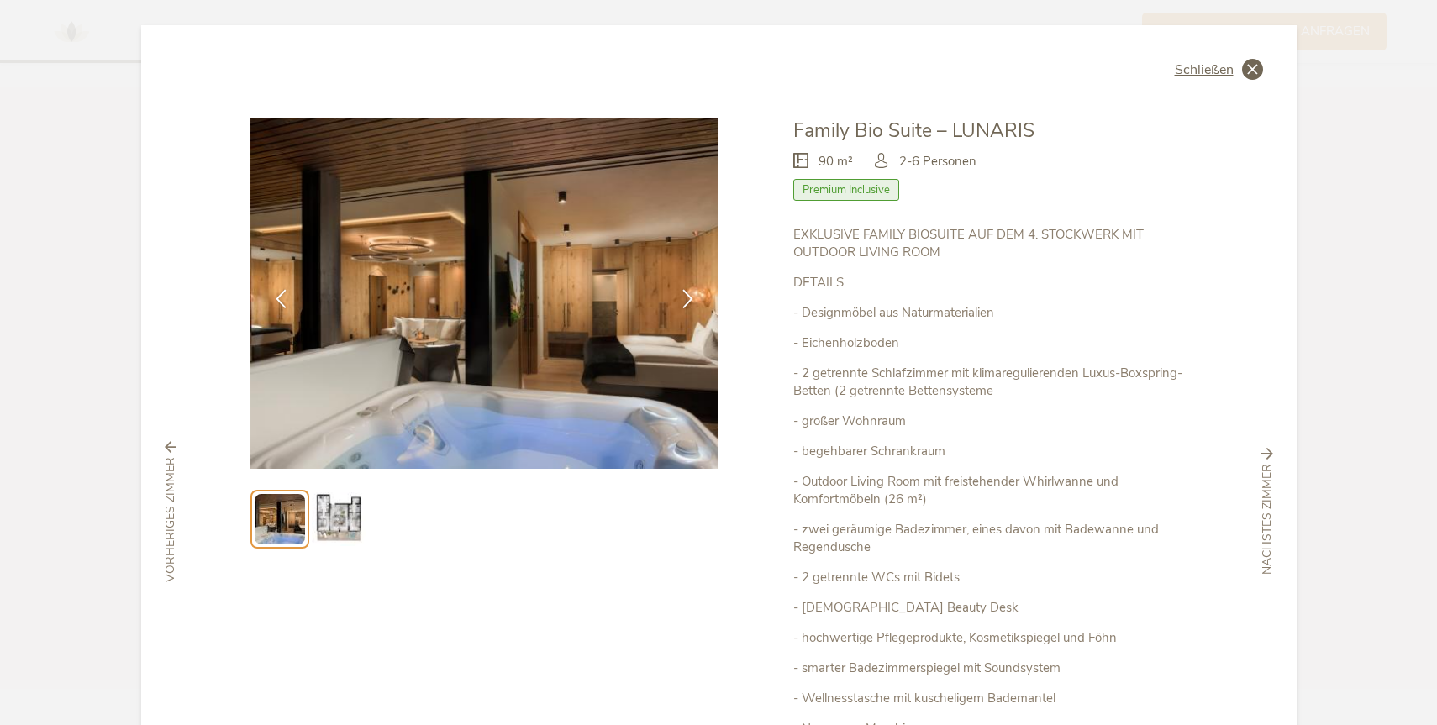
click at [1199, 66] on span "Schließen" at bounding box center [1204, 69] width 59 height 13
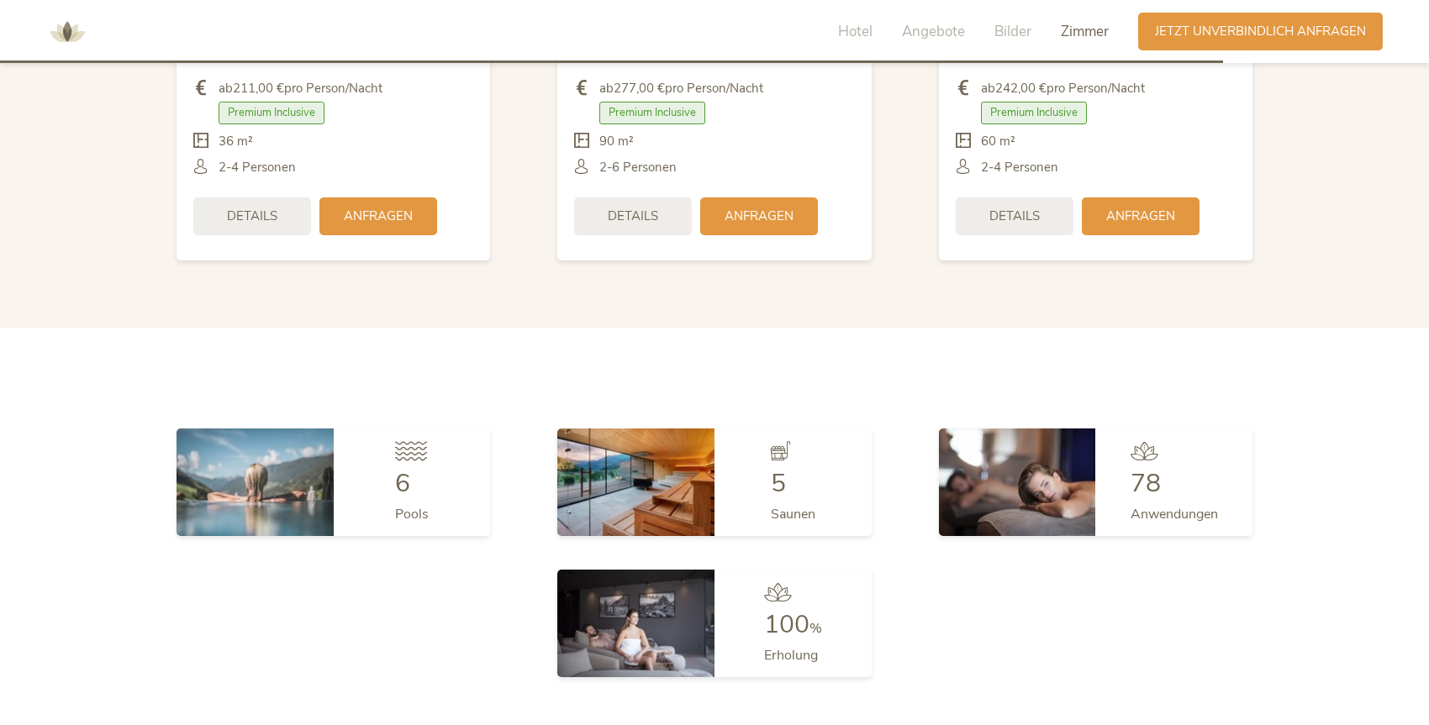
scroll to position [4312, 0]
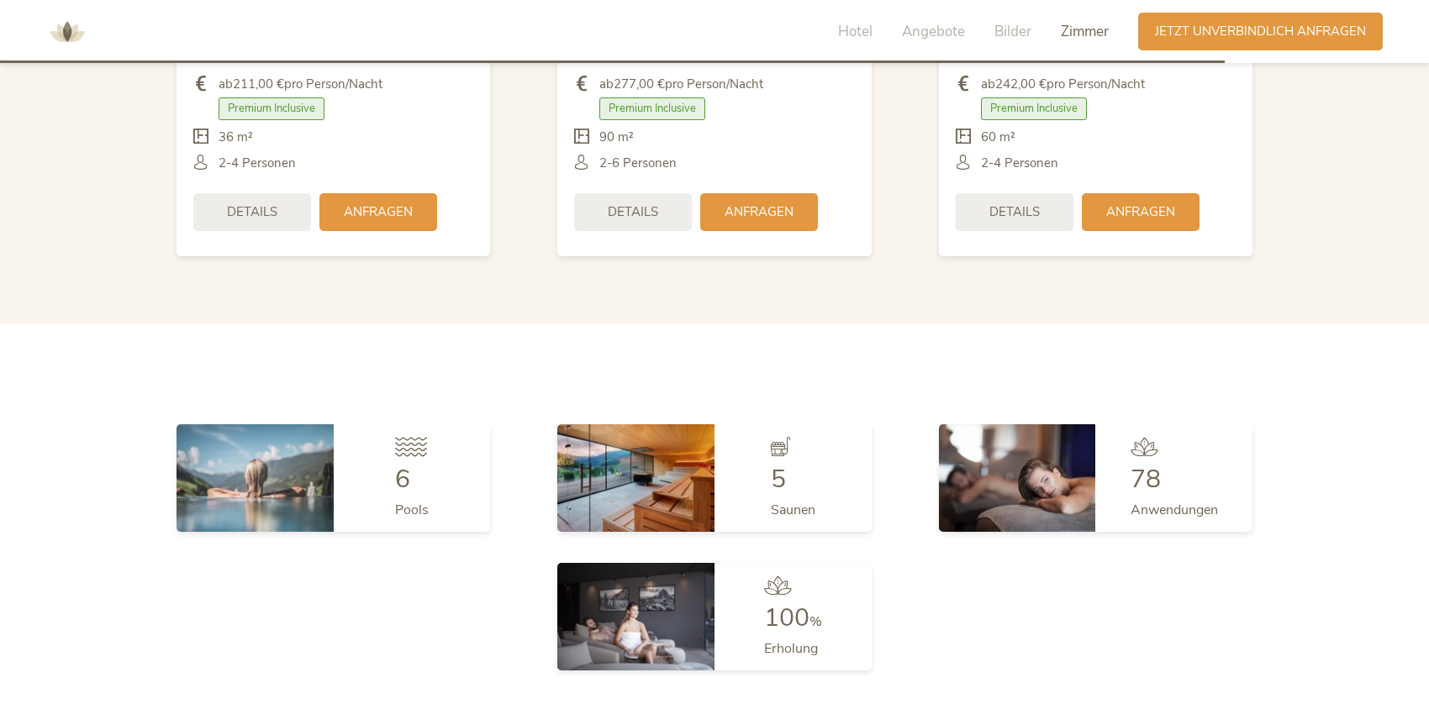
click at [640, 600] on img at bounding box center [635, 617] width 157 height 108
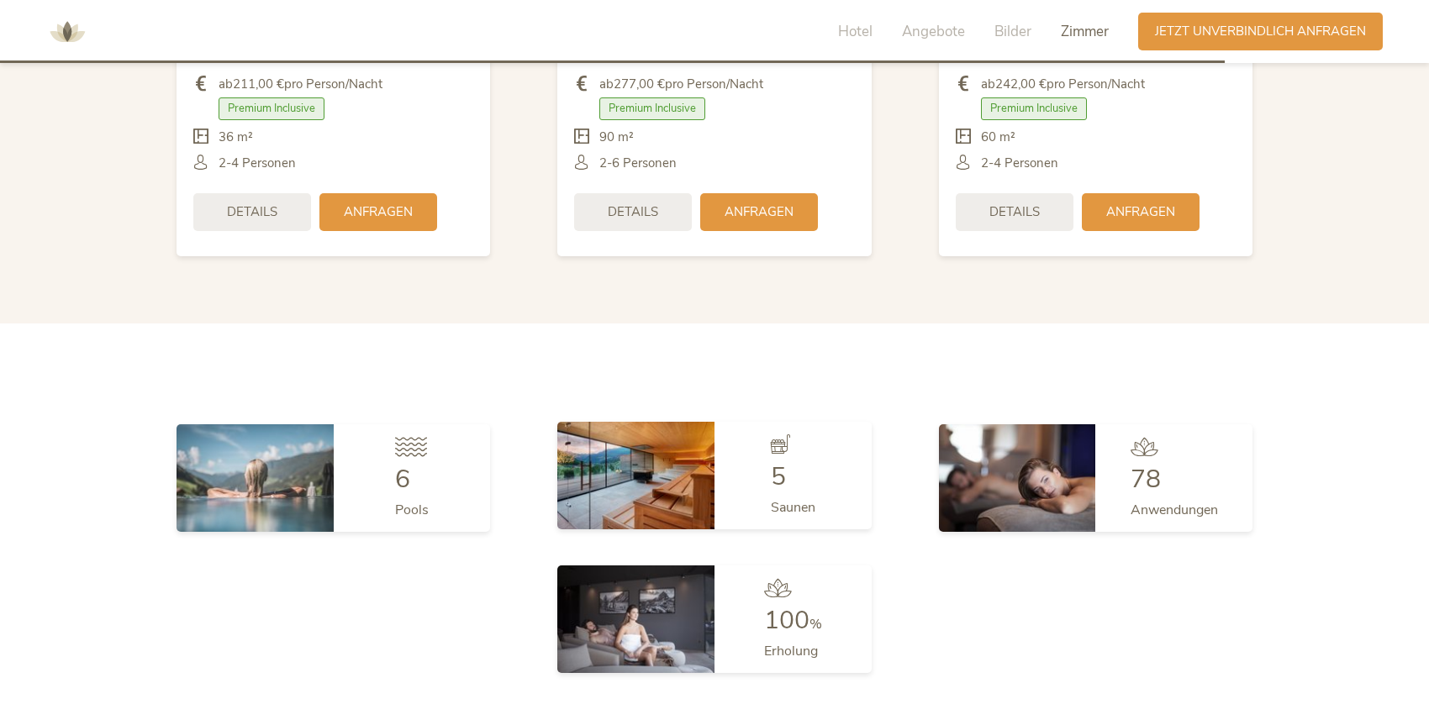
click at [661, 440] on img at bounding box center [635, 476] width 157 height 108
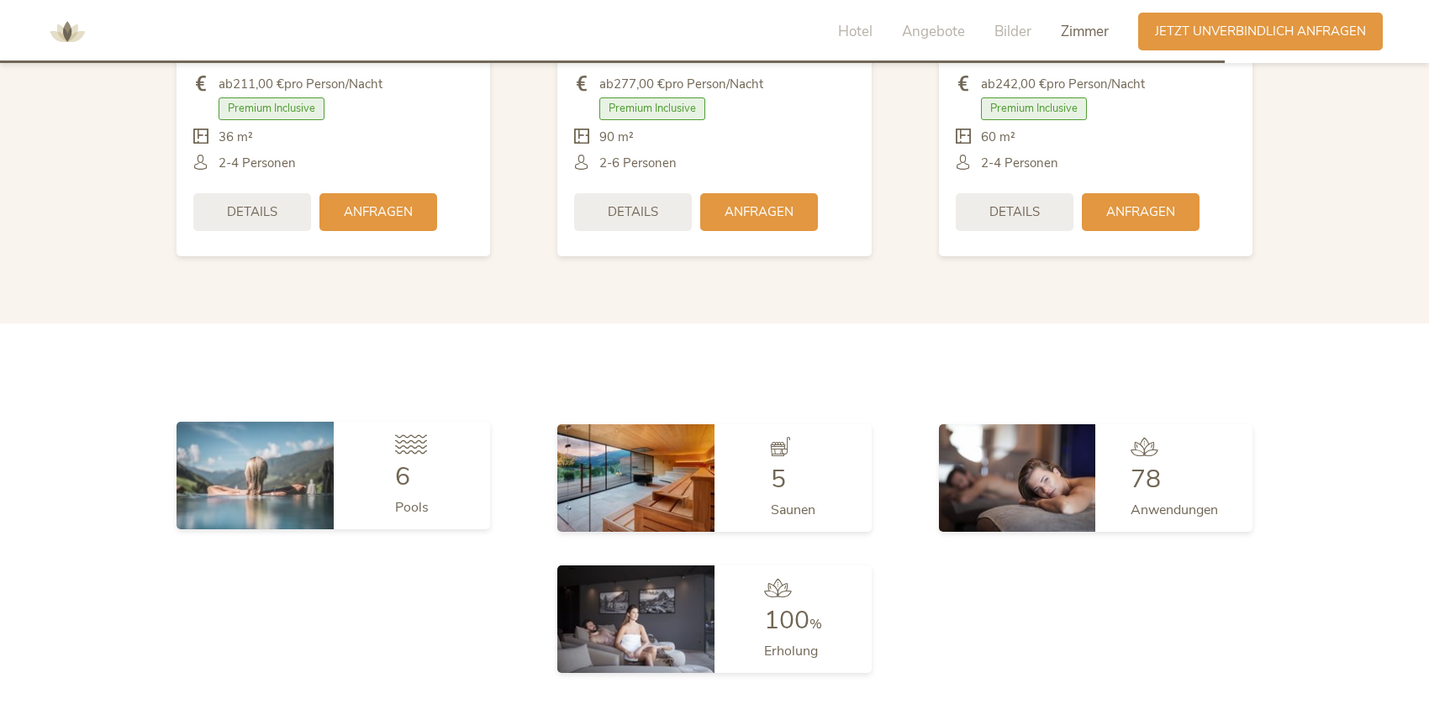
click at [296, 473] on img at bounding box center [255, 476] width 157 height 108
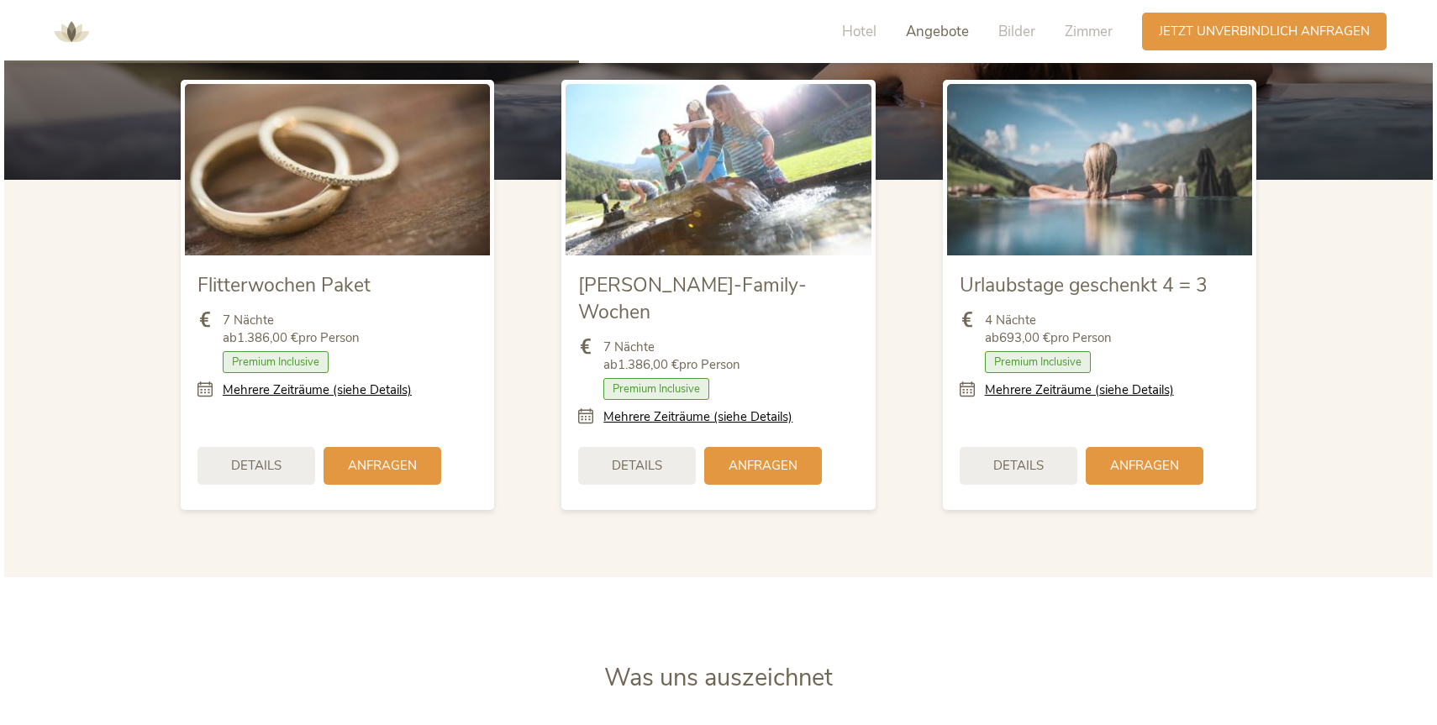
scroll to position [2024, 0]
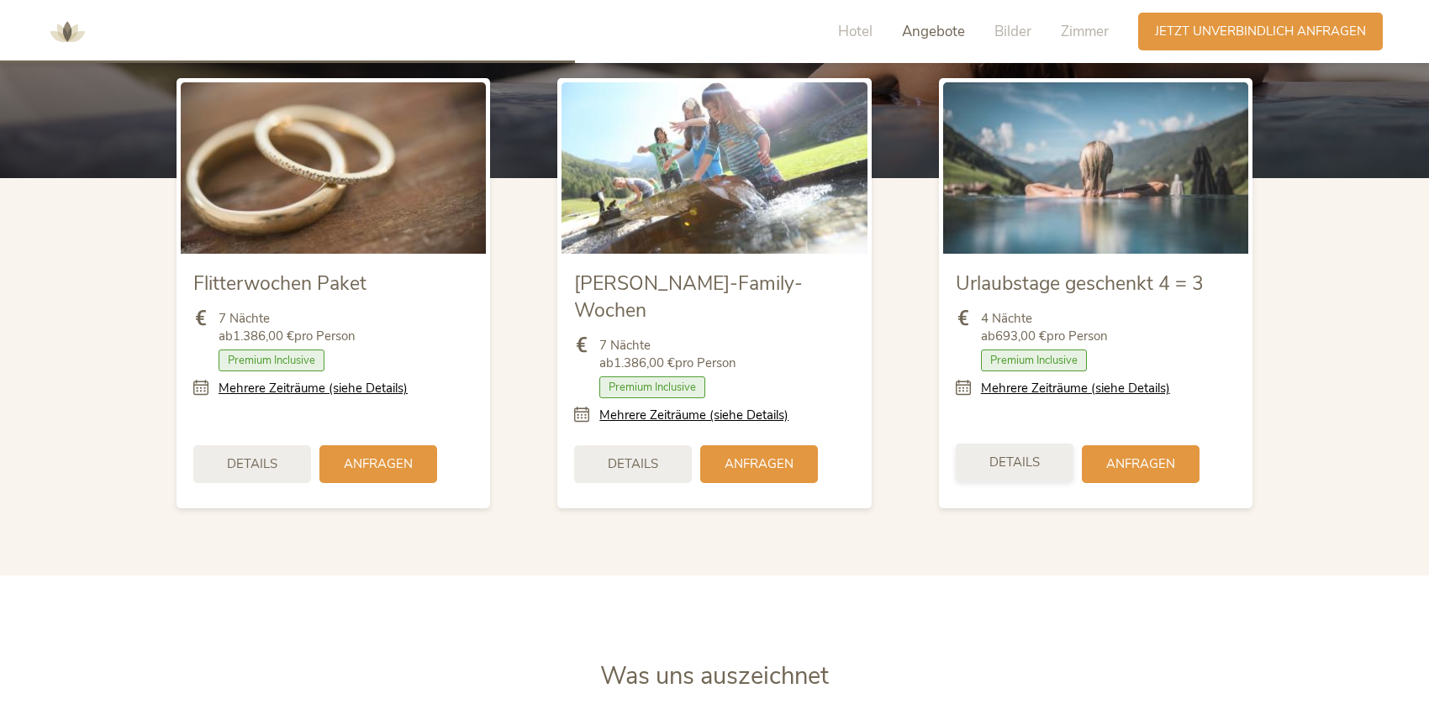
click at [997, 454] on span "Details" at bounding box center [1014, 463] width 50 height 18
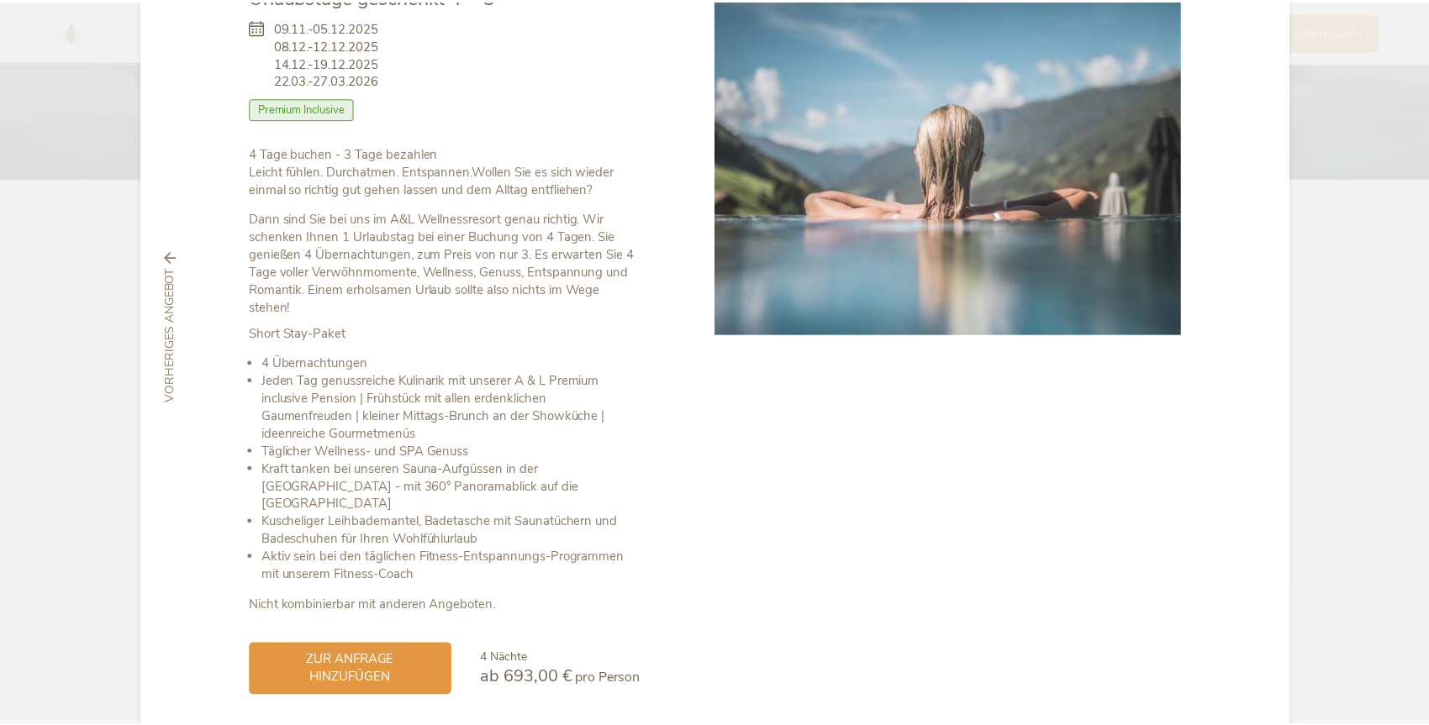
scroll to position [0, 0]
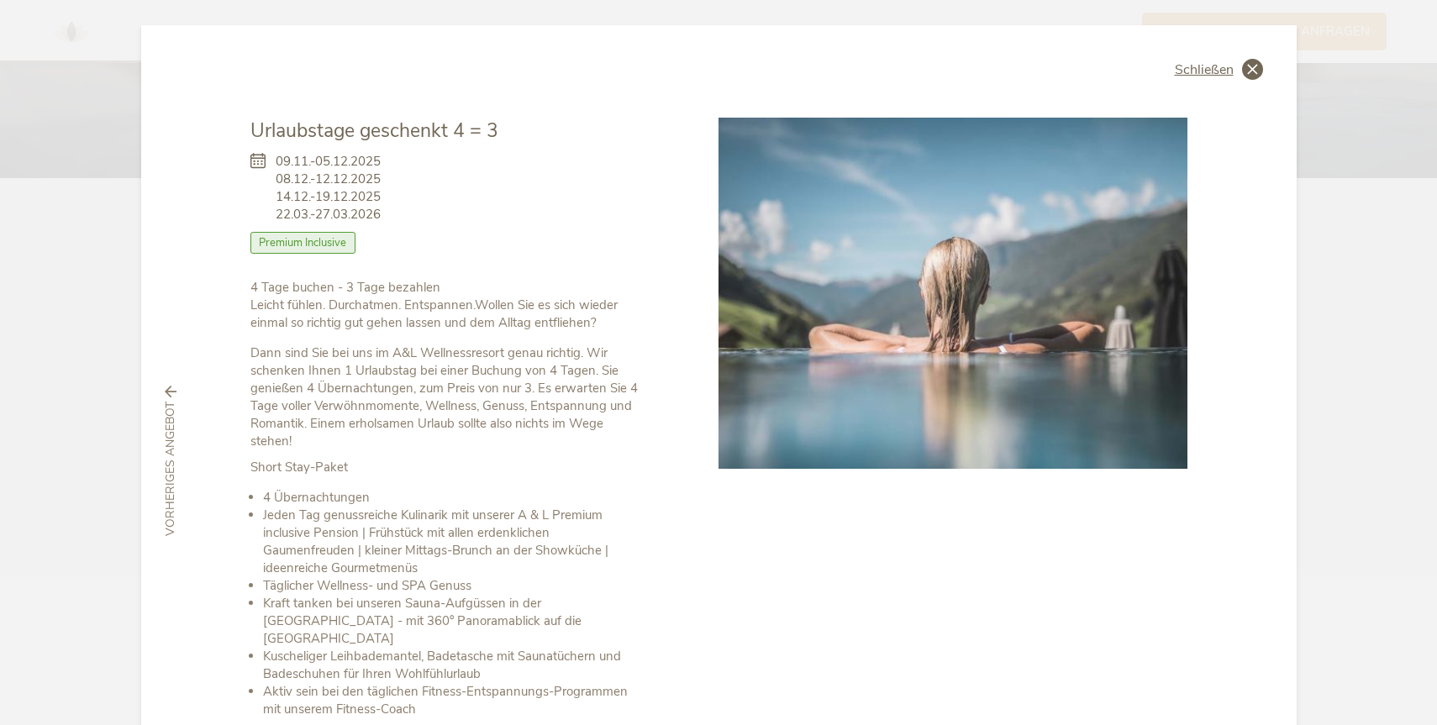
click at [1189, 67] on span "Schließen" at bounding box center [1204, 69] width 59 height 13
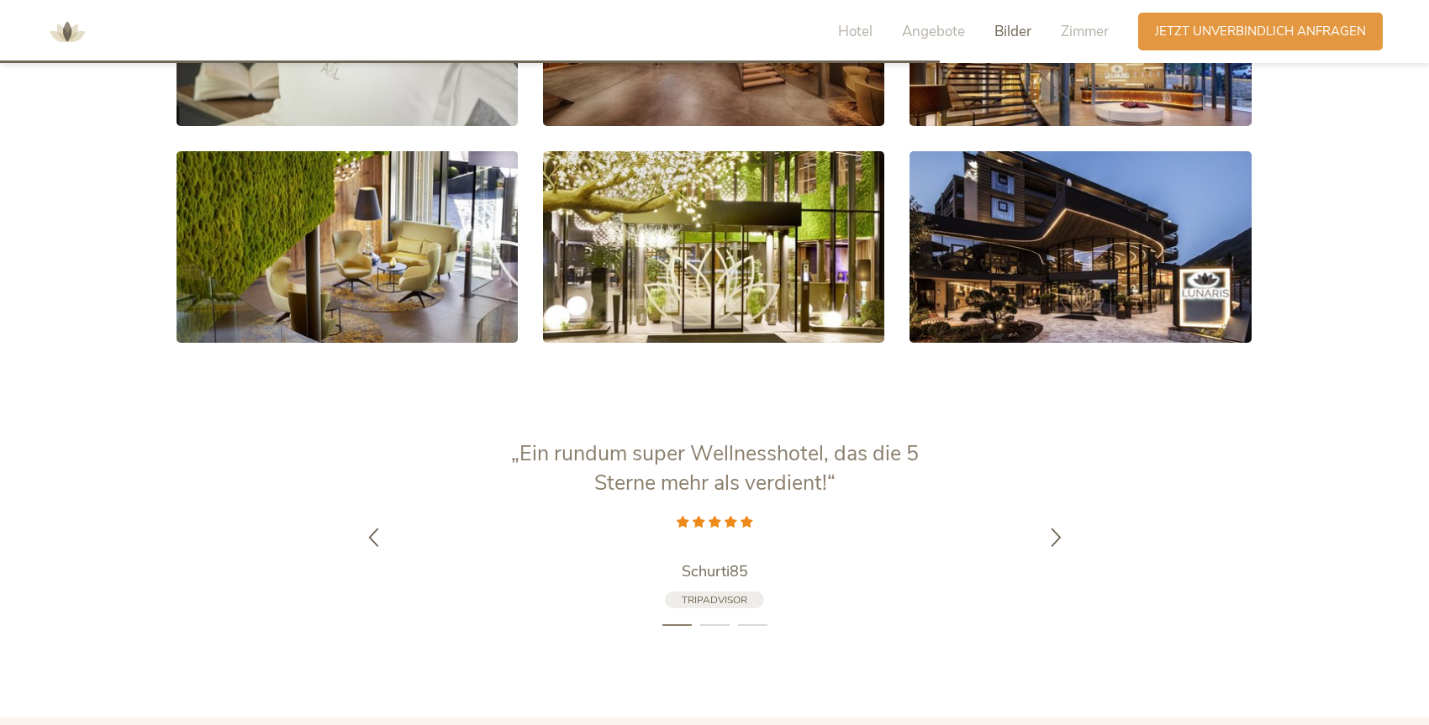
scroll to position [3316, 0]
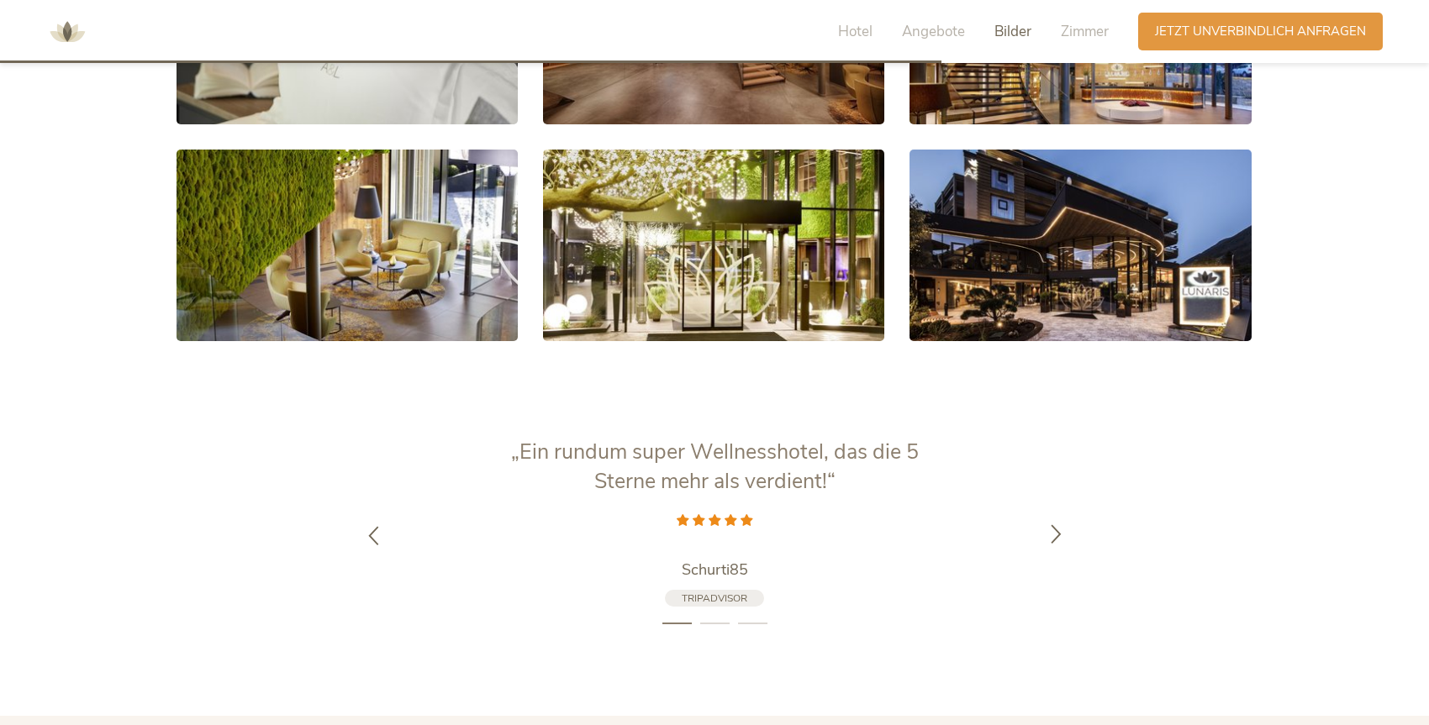
click at [1057, 524] on icon at bounding box center [1056, 533] width 19 height 19
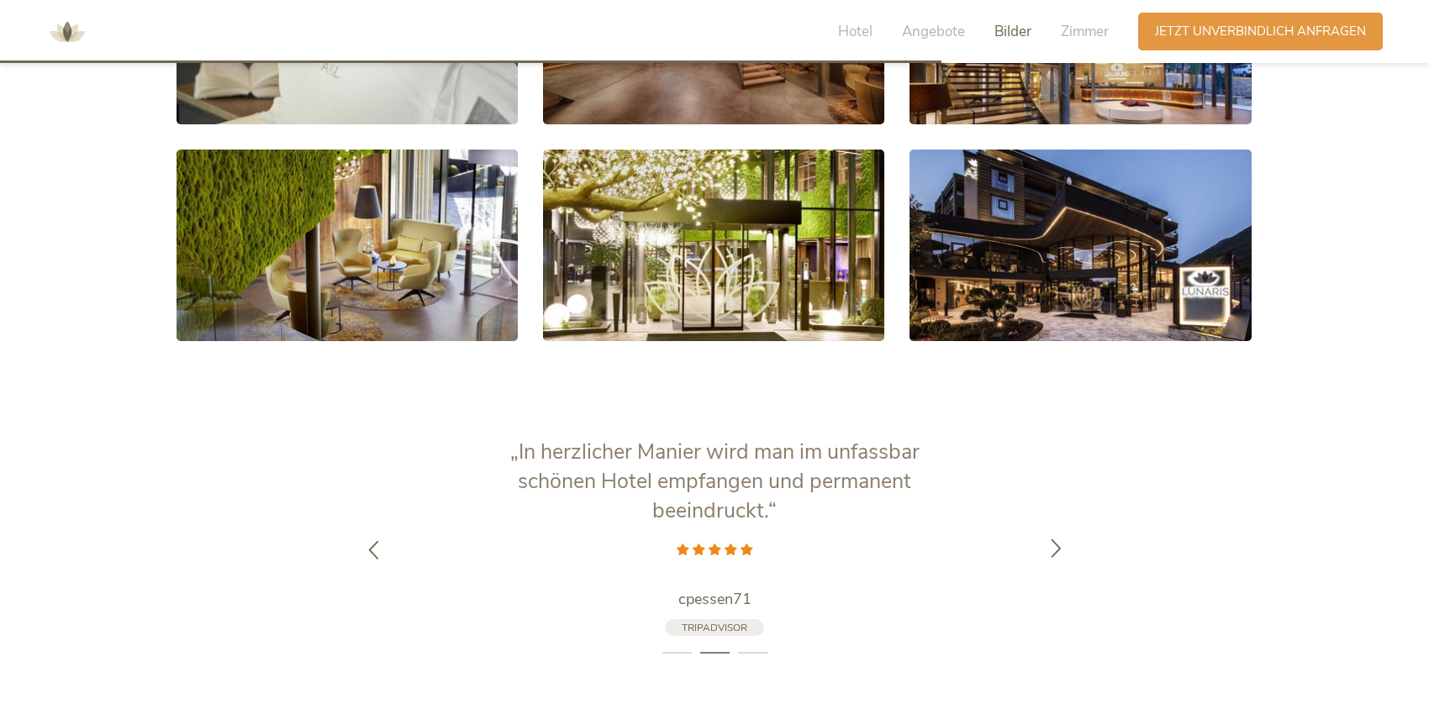
click at [1057, 524] on div at bounding box center [1056, 550] width 53 height 53
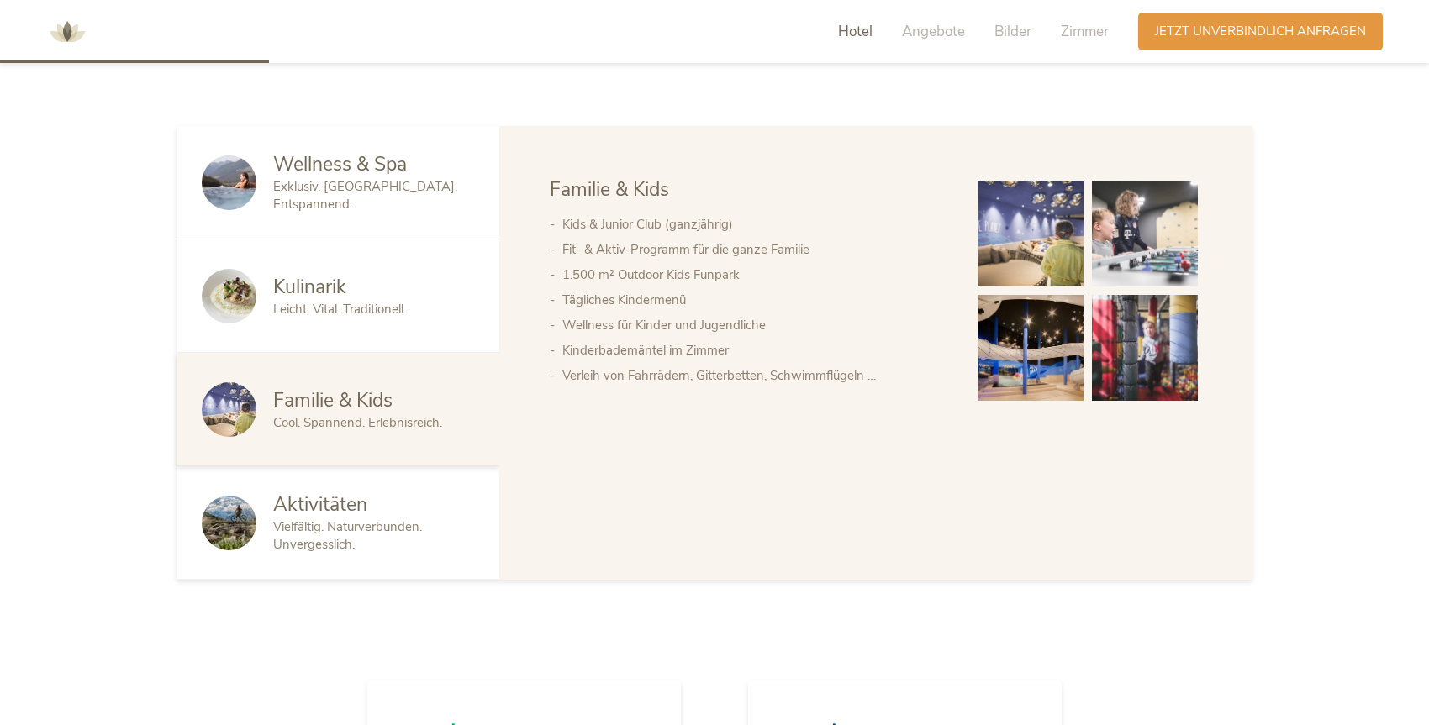
scroll to position [922, 0]
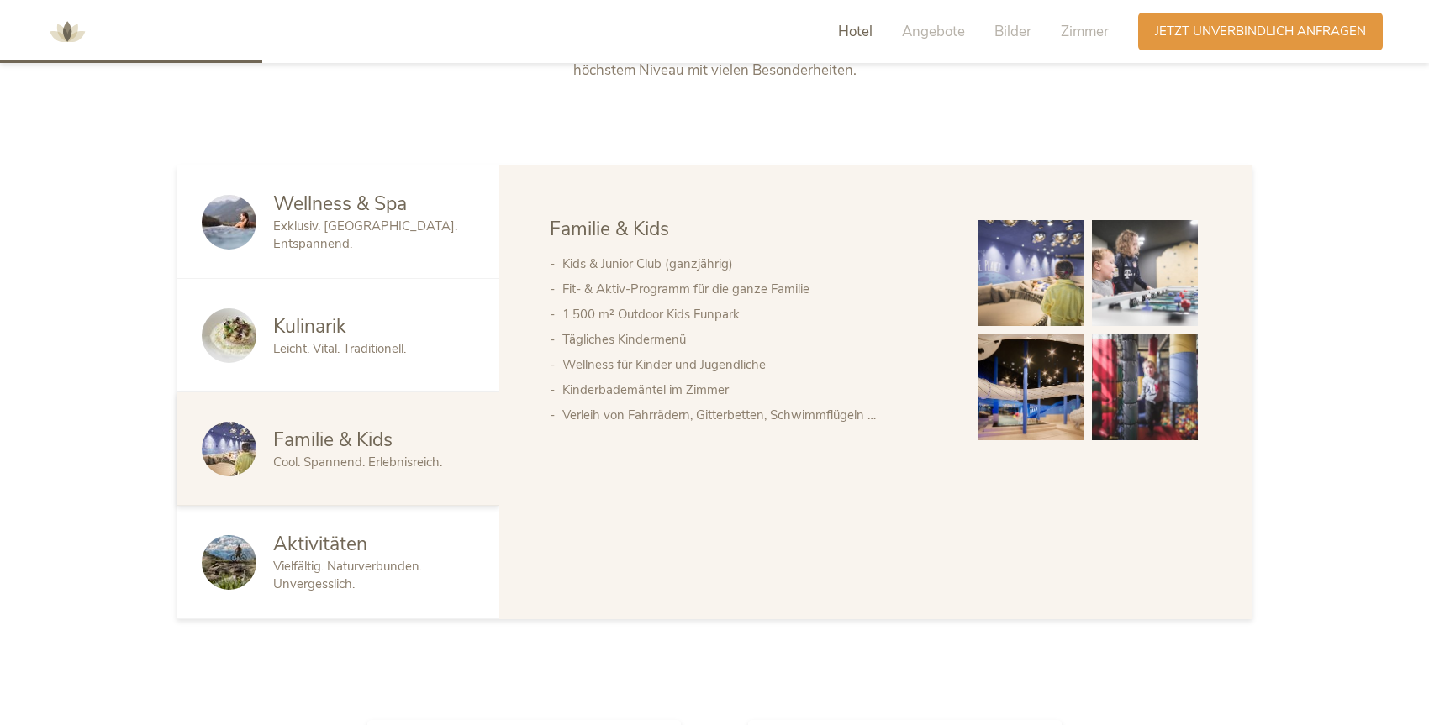
click at [985, 372] on img at bounding box center [1031, 388] width 106 height 106
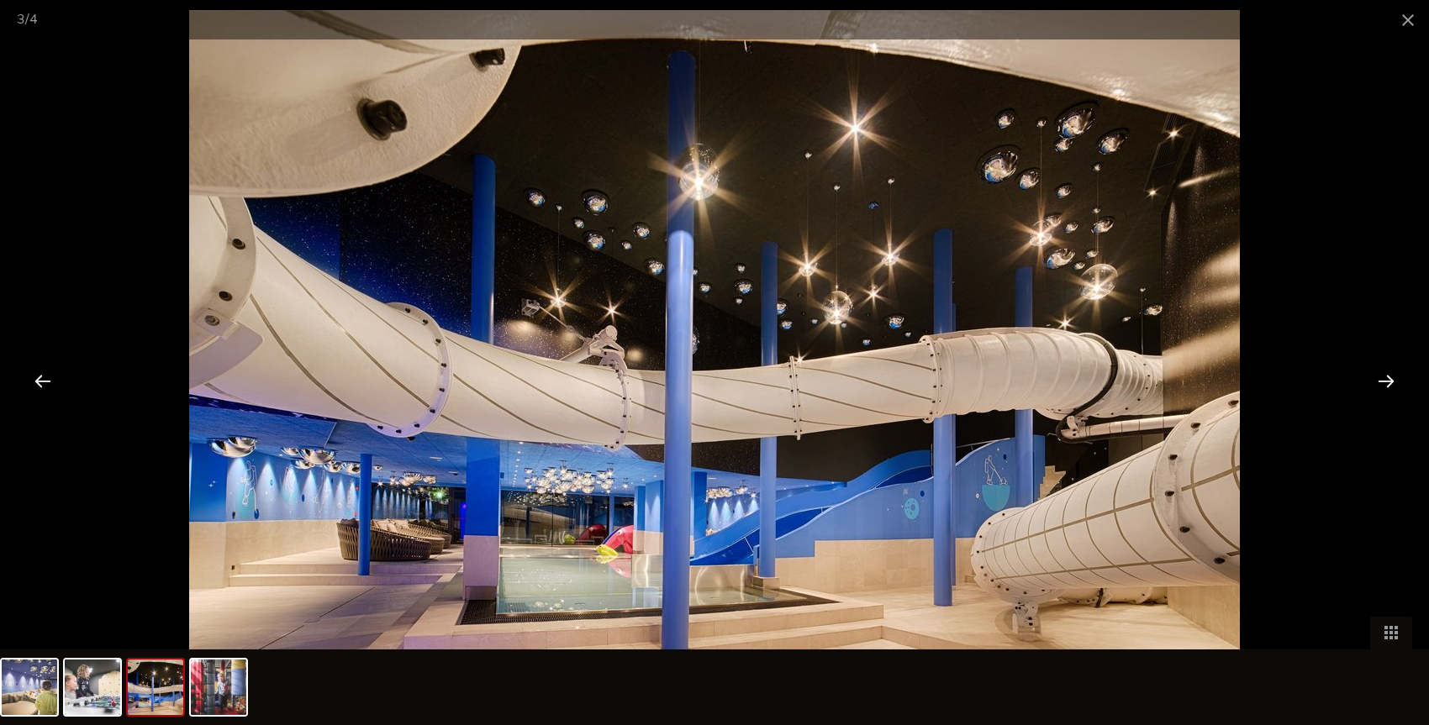
scroll to position [1047, 0]
click at [1383, 384] on div at bounding box center [1386, 381] width 52 height 52
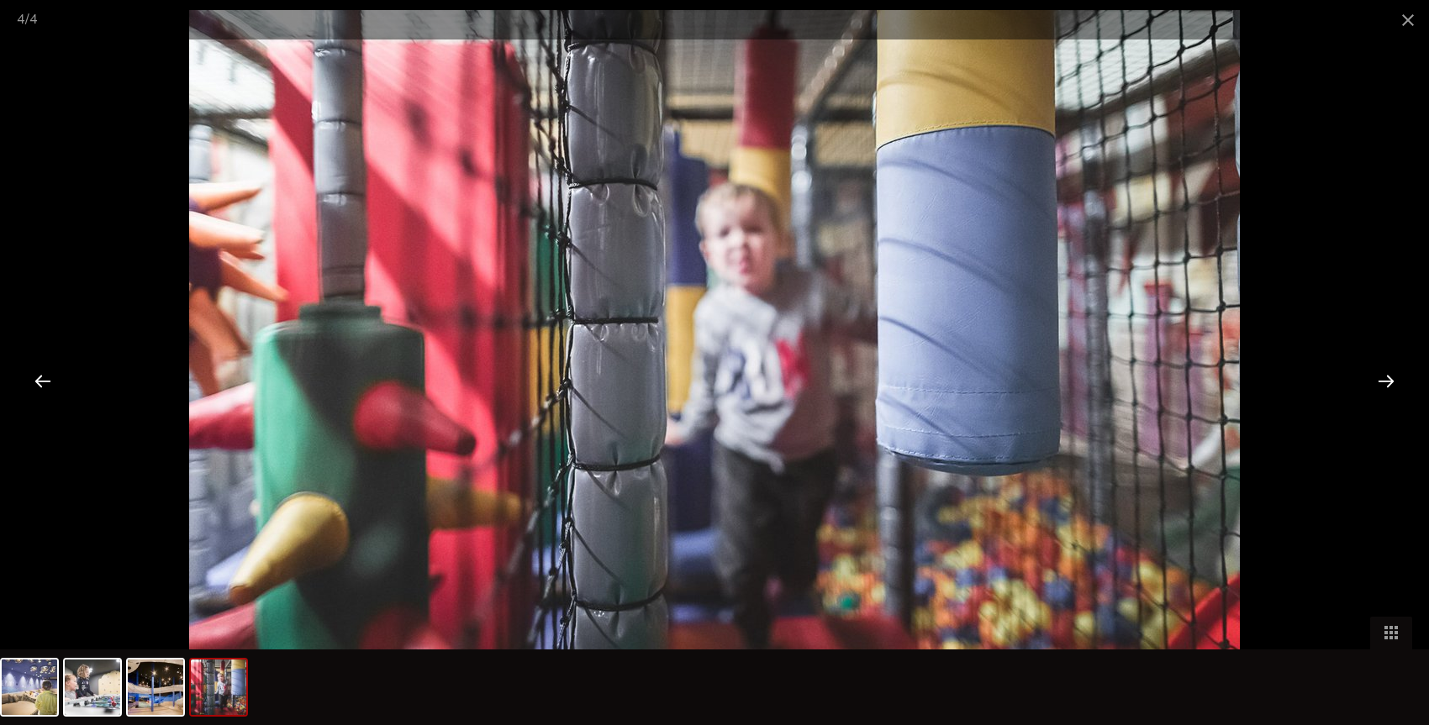
click at [1382, 373] on div at bounding box center [1386, 381] width 52 height 52
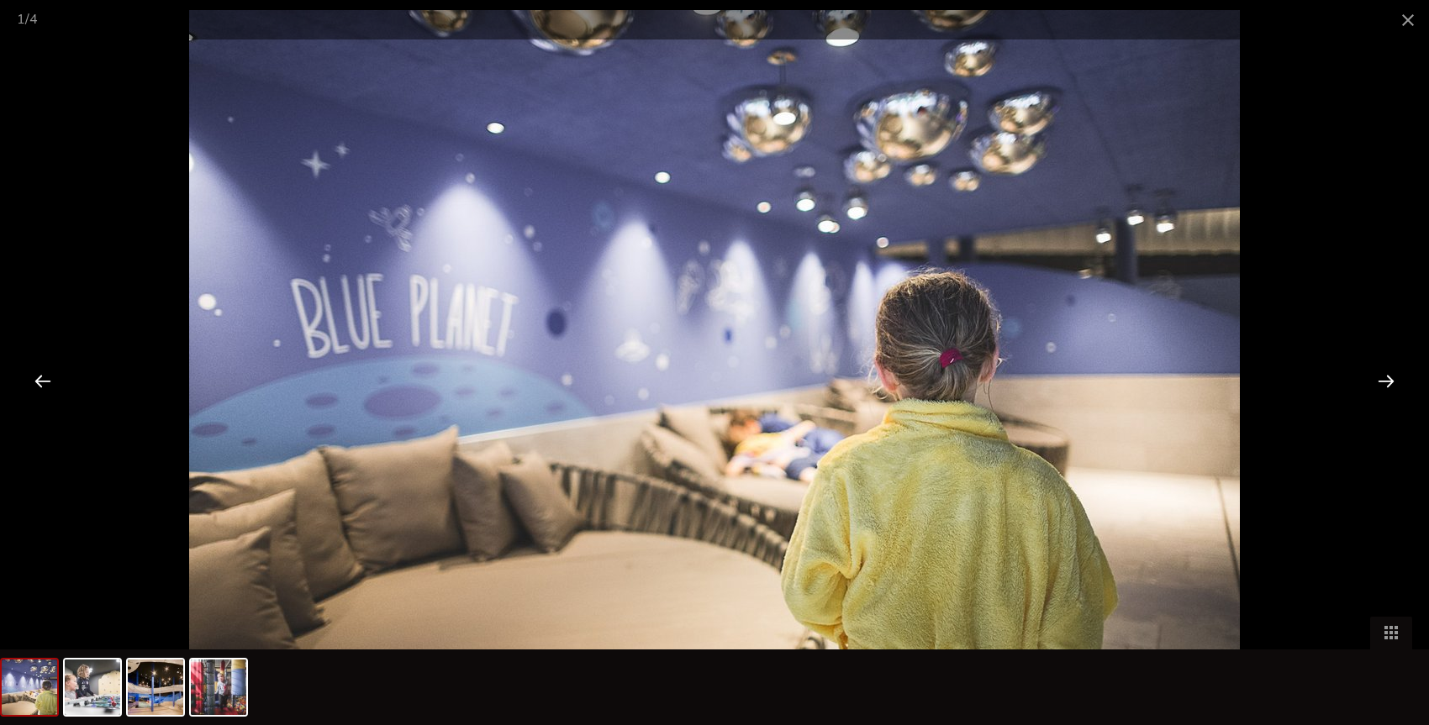
click at [1382, 373] on div at bounding box center [1386, 381] width 52 height 52
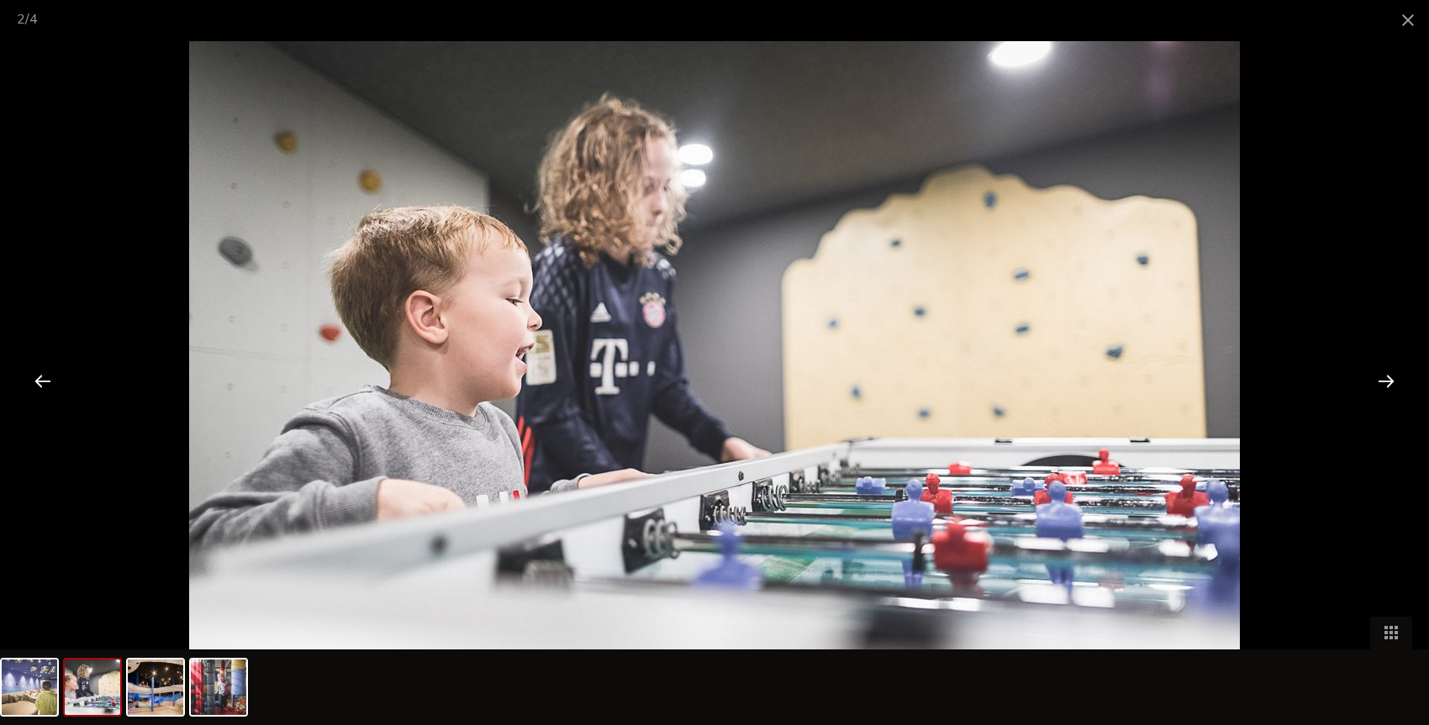
click at [1382, 373] on div at bounding box center [1386, 381] width 52 height 52
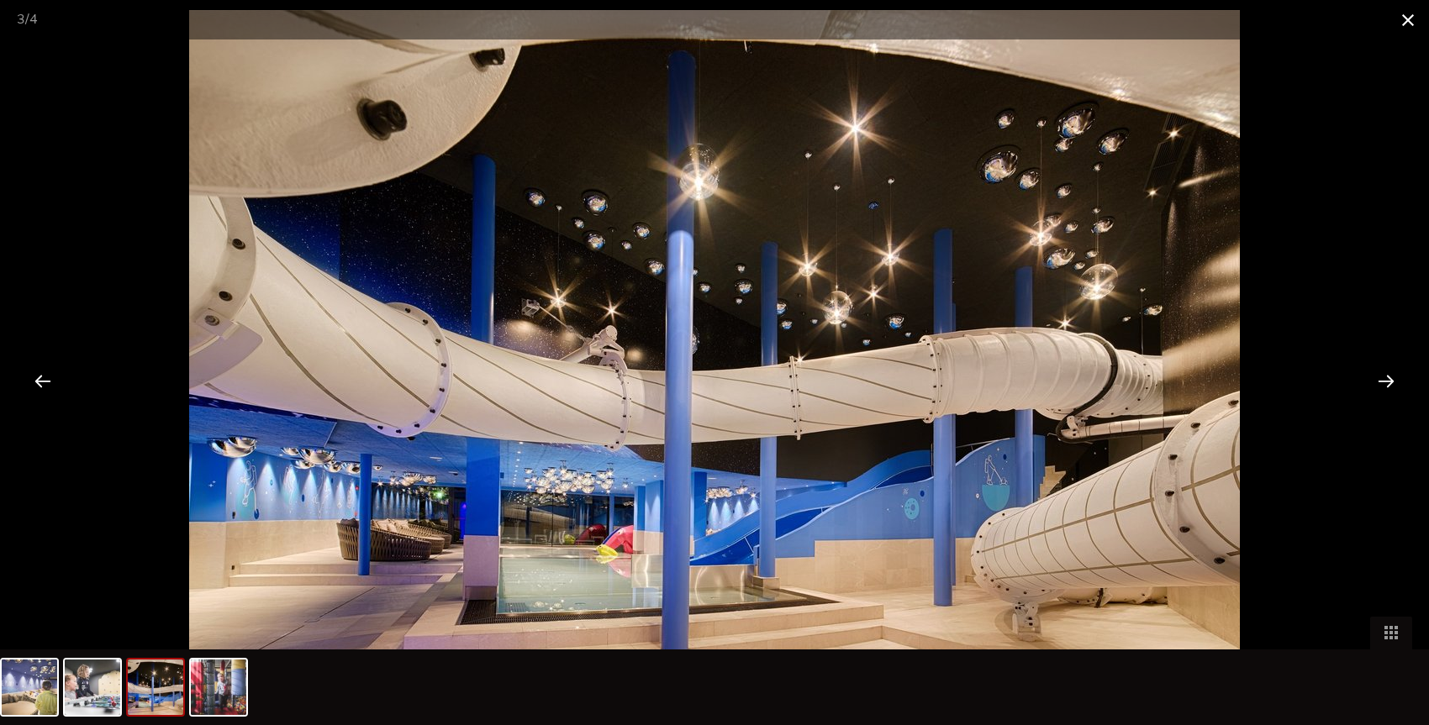
click at [1405, 19] on span at bounding box center [1408, 20] width 42 height 40
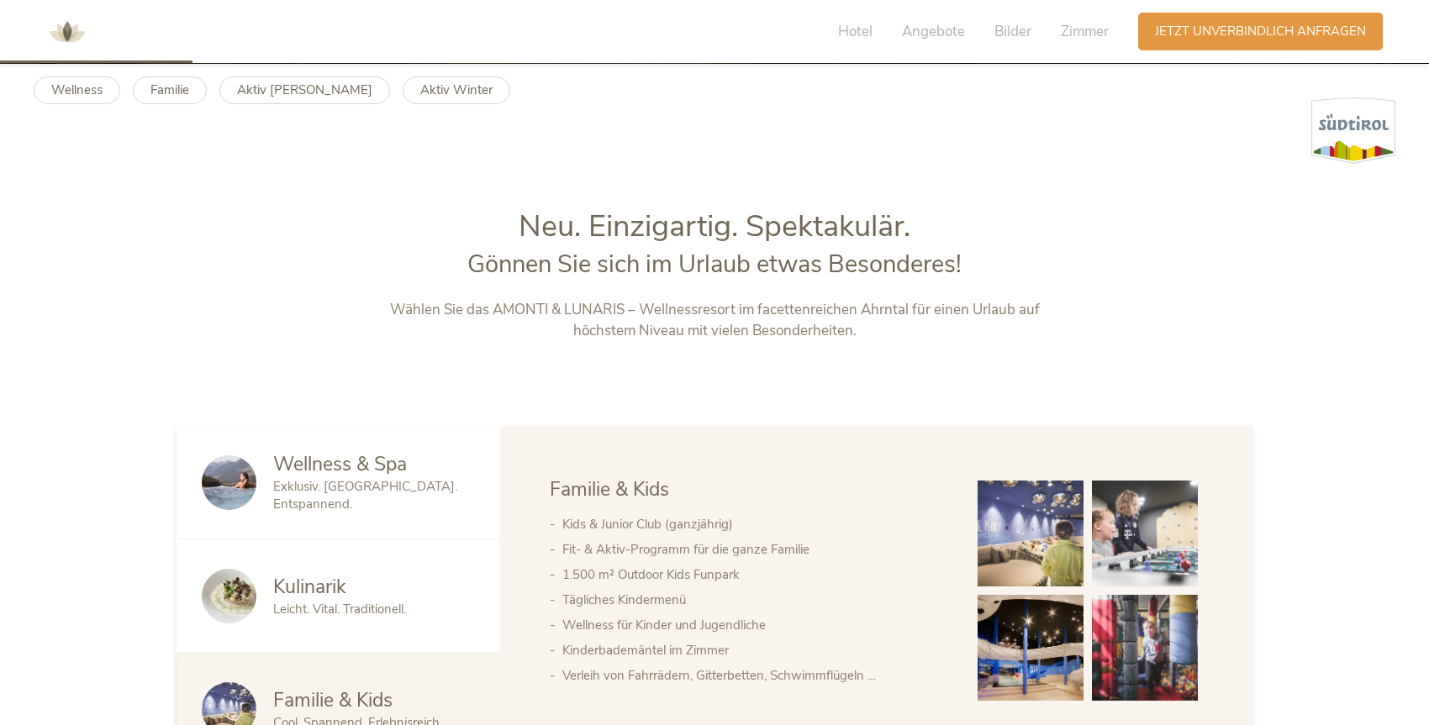
scroll to position [0, 0]
